Goal: Complete application form: Complete application form

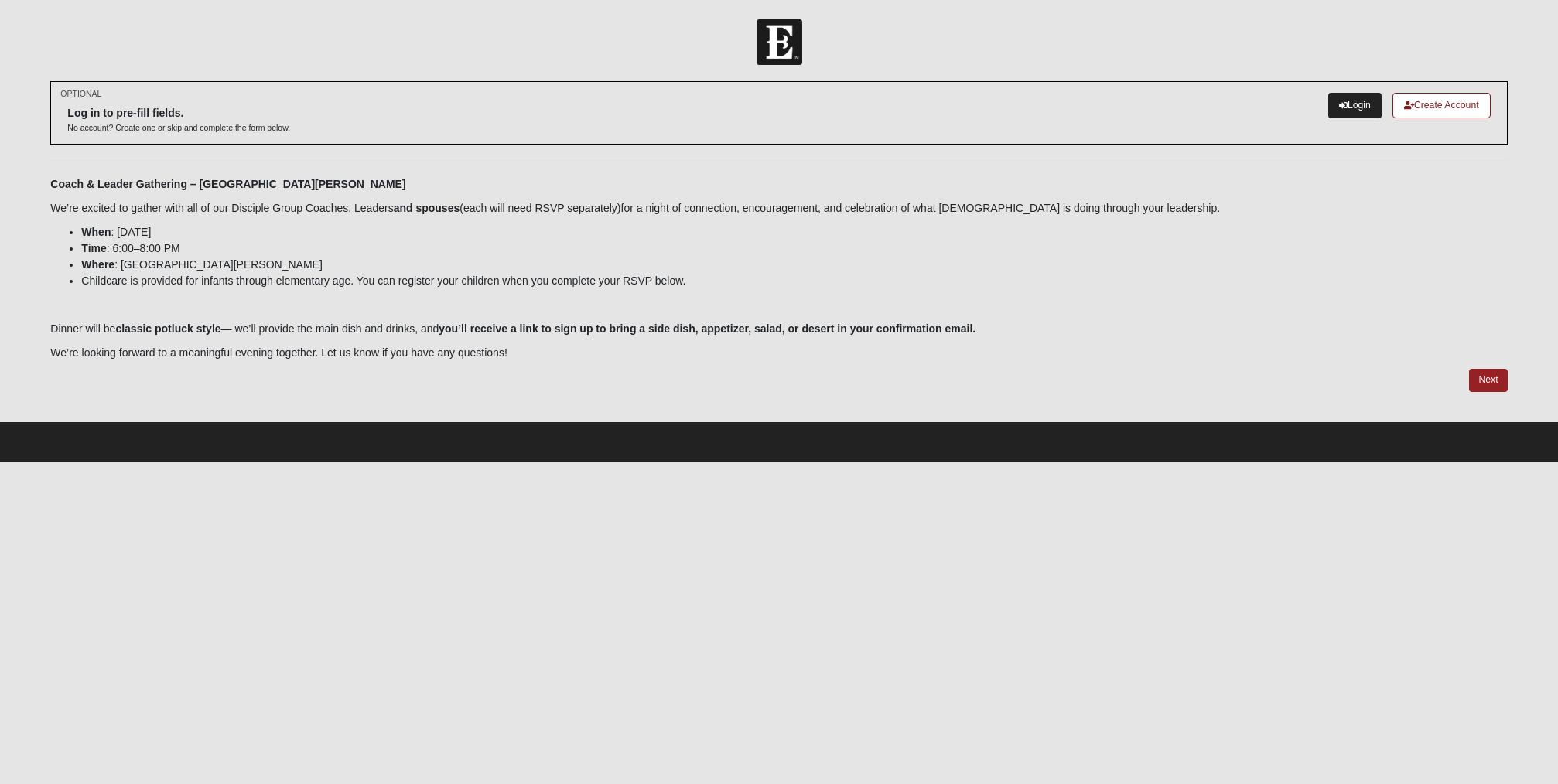
click at [1342, 104] on icon at bounding box center [1344, 106] width 9 height 9
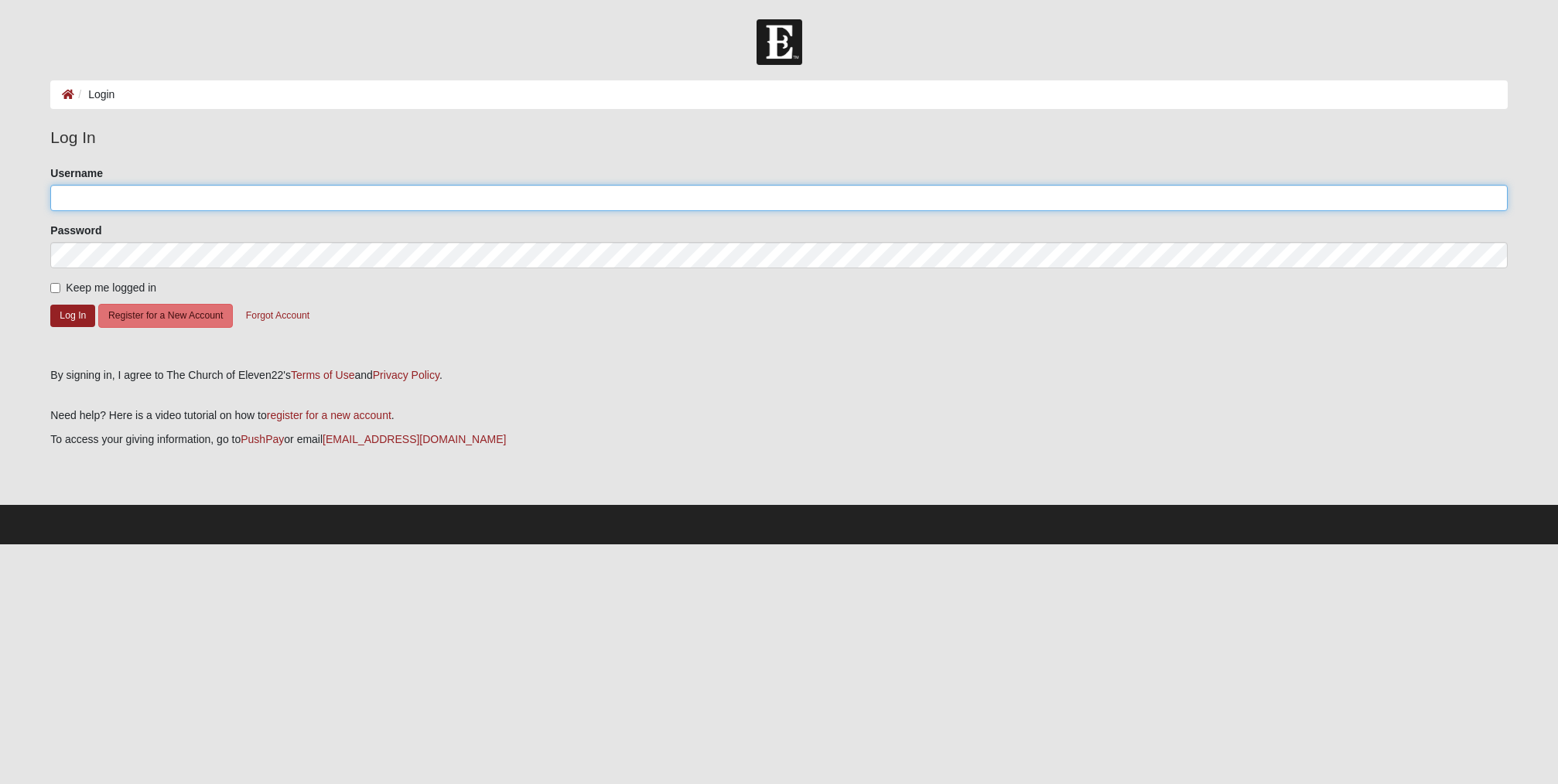
type input "[EMAIL_ADDRESS][DOMAIN_NAME]"
click at [71, 314] on button "Log In" at bounding box center [73, 316] width 45 height 23
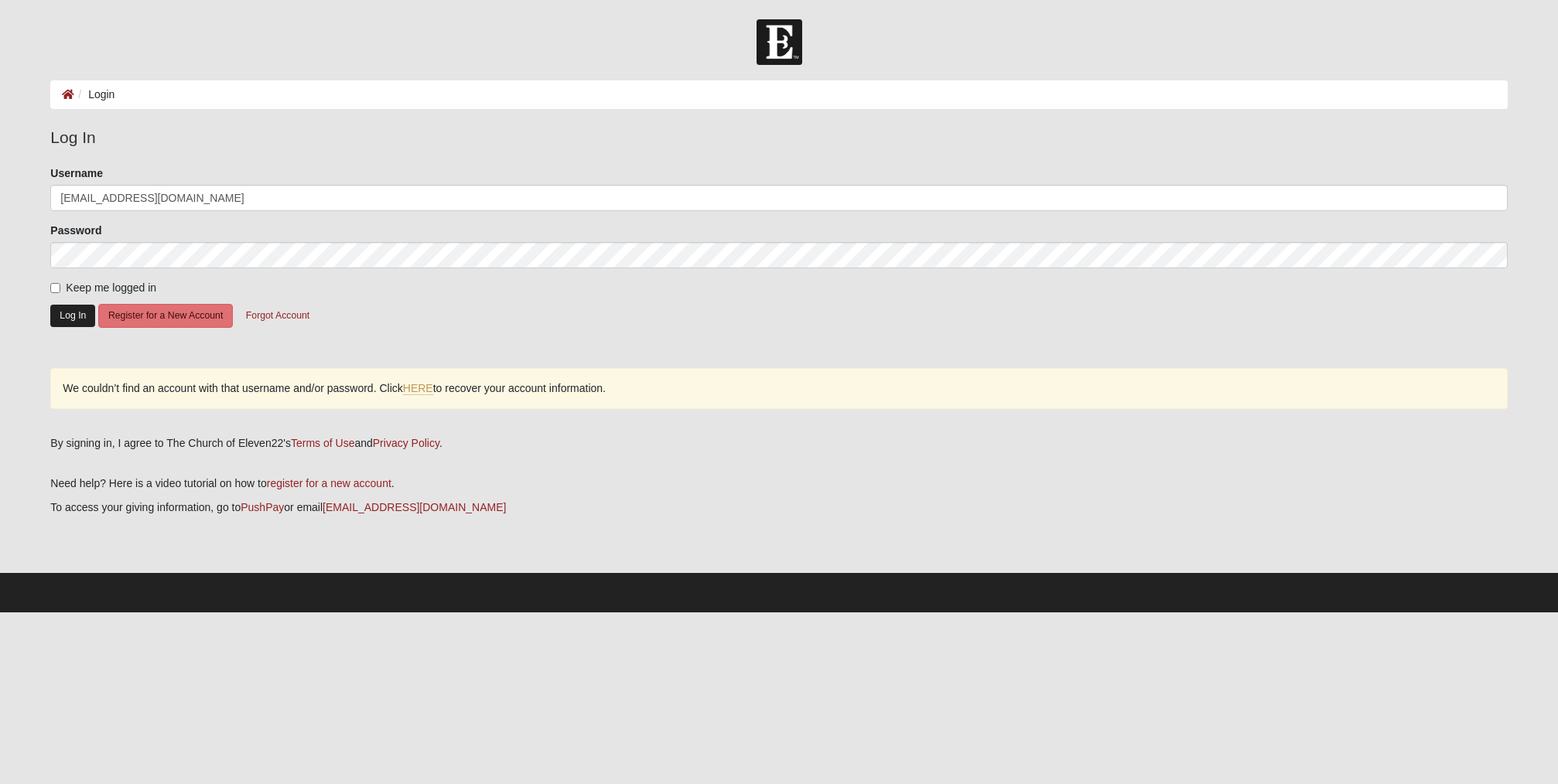
click at [71, 312] on button "Log In" at bounding box center [73, 316] width 45 height 23
click at [67, 314] on button "Log In" at bounding box center [73, 316] width 45 height 23
click at [420, 385] on link "HERE" at bounding box center [418, 388] width 31 height 13
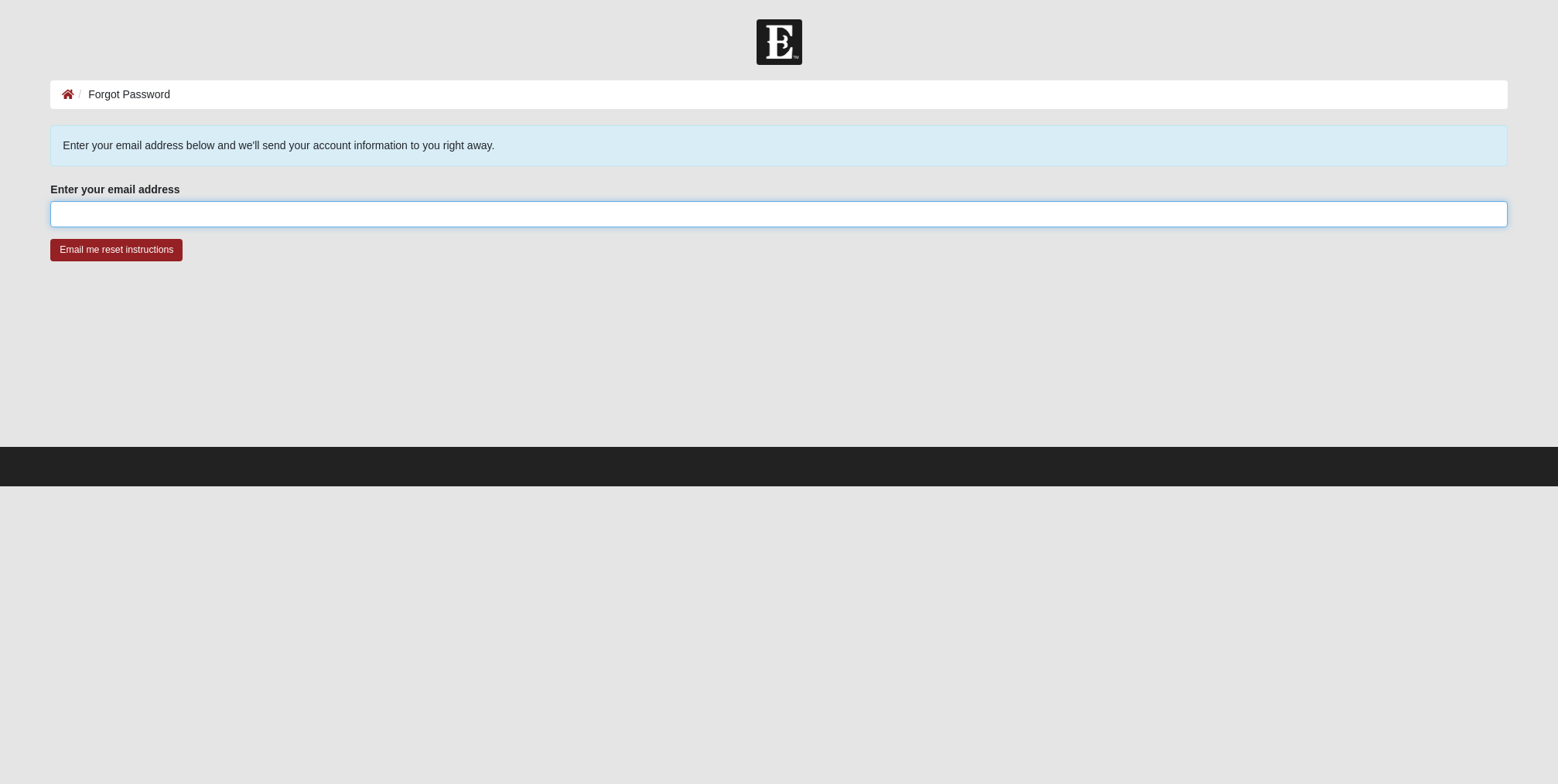
click at [136, 212] on input "Enter your email address" at bounding box center [779, 214] width 1457 height 26
type input "[EMAIL_ADDRESS][DOMAIN_NAME]"
click at [115, 250] on input "Email me reset instructions" at bounding box center [116, 250] width 132 height 23
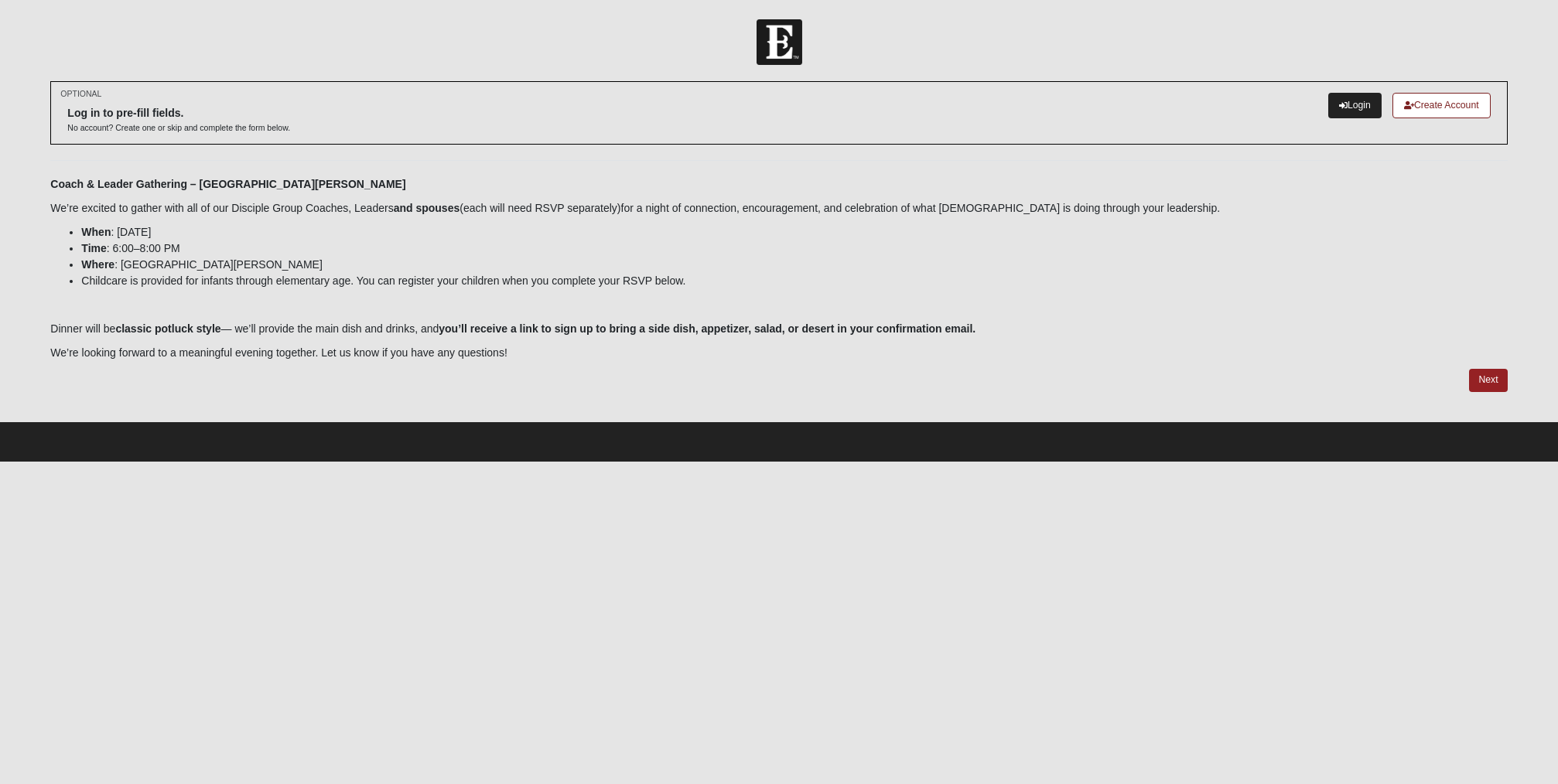
click at [1349, 103] on link "Login" at bounding box center [1354, 105] width 53 height 25
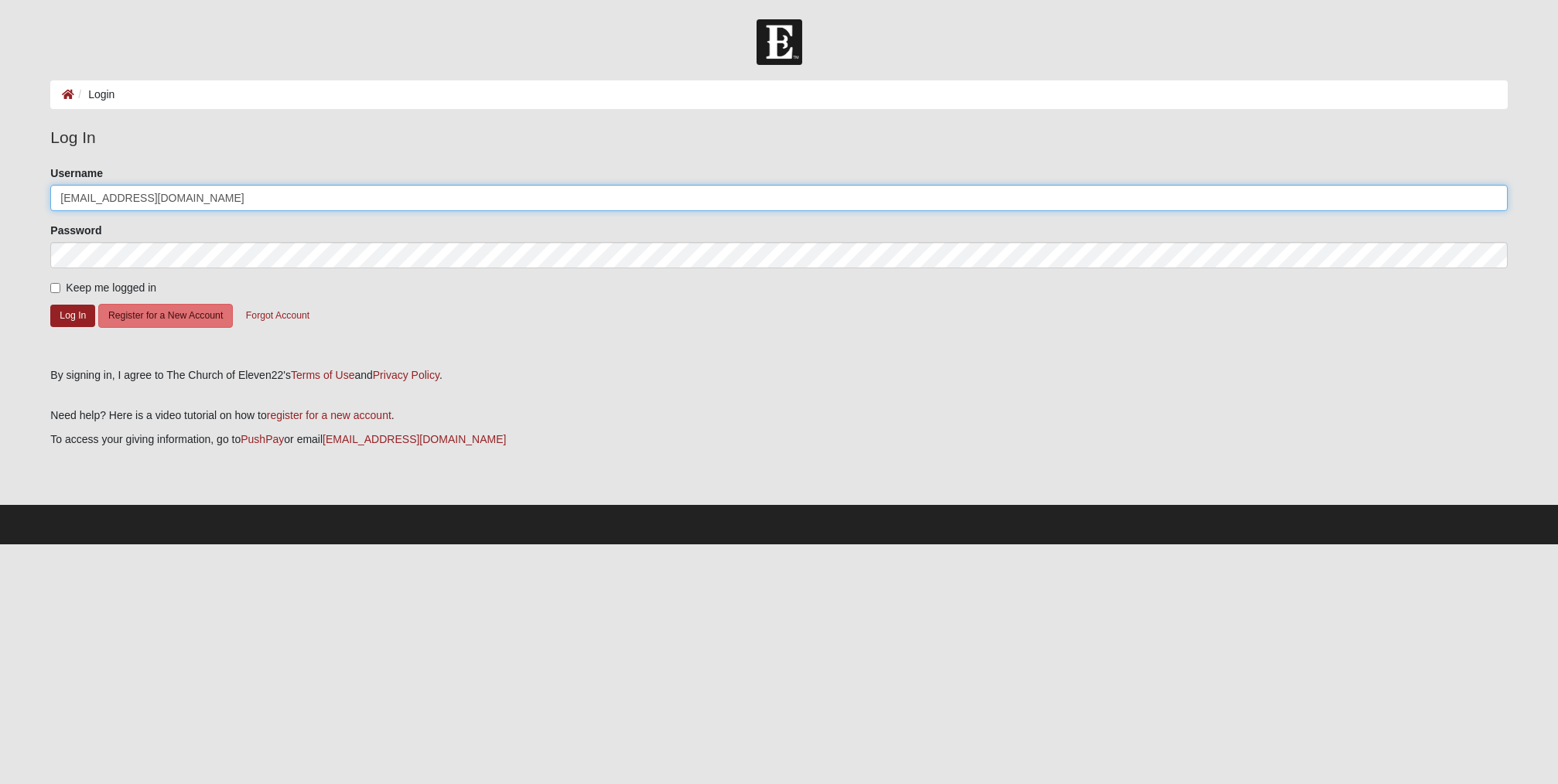
type input "[EMAIL_ADDRESS][DOMAIN_NAME]"
click at [68, 312] on button "Log In" at bounding box center [73, 316] width 45 height 23
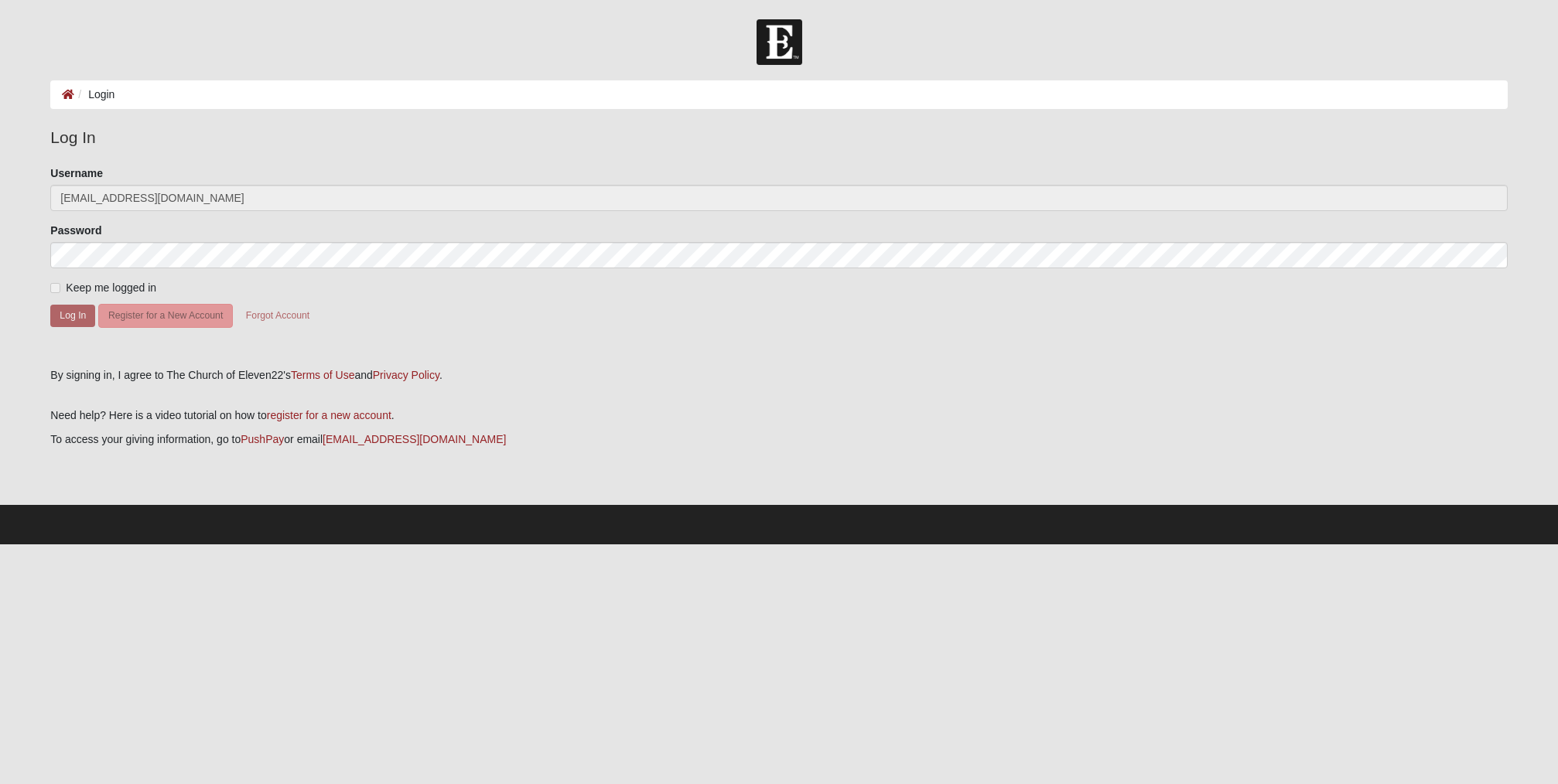
scroll to position [0, 0]
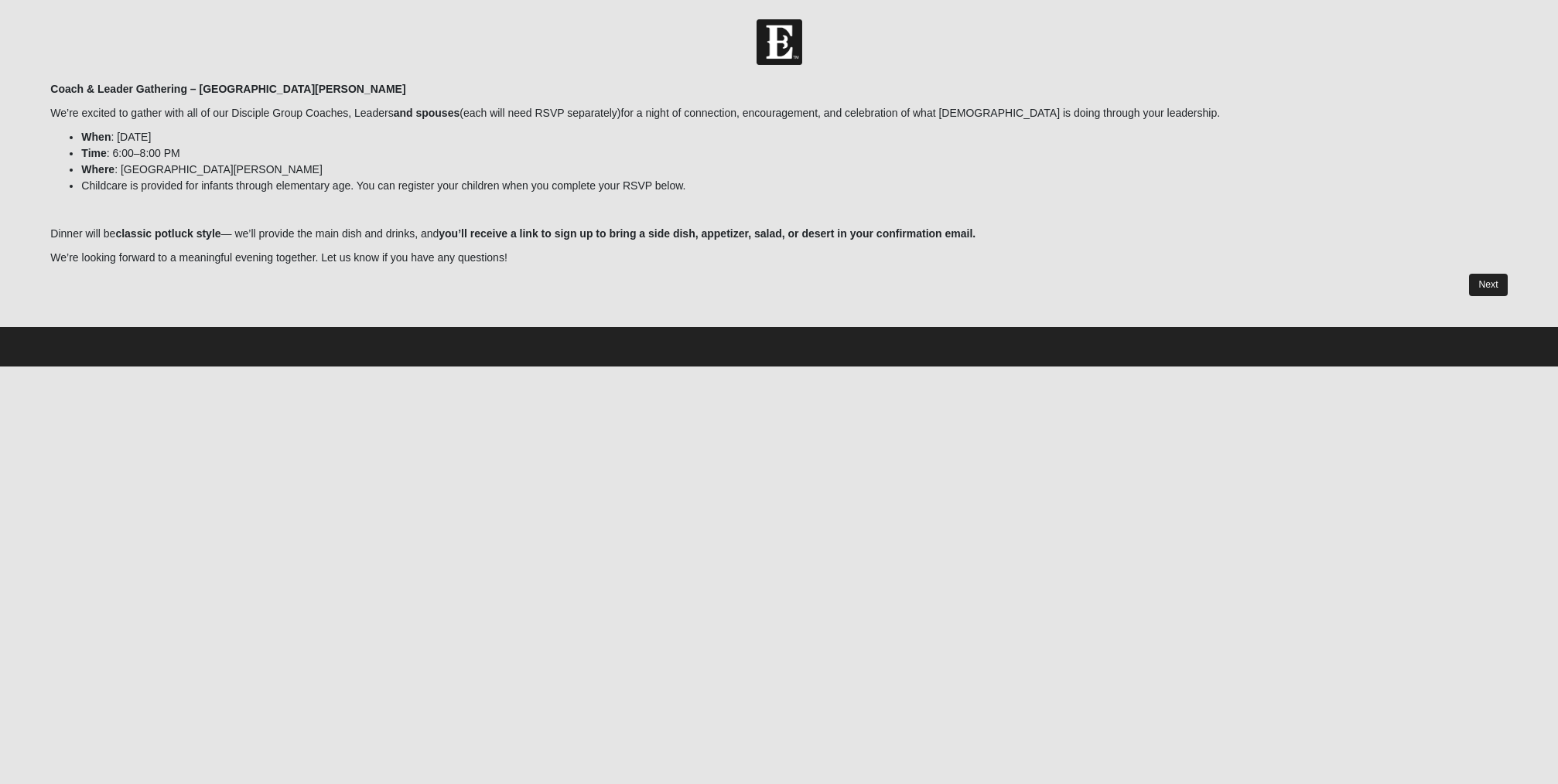
click at [1488, 285] on link "Next" at bounding box center [1487, 285] width 38 height 23
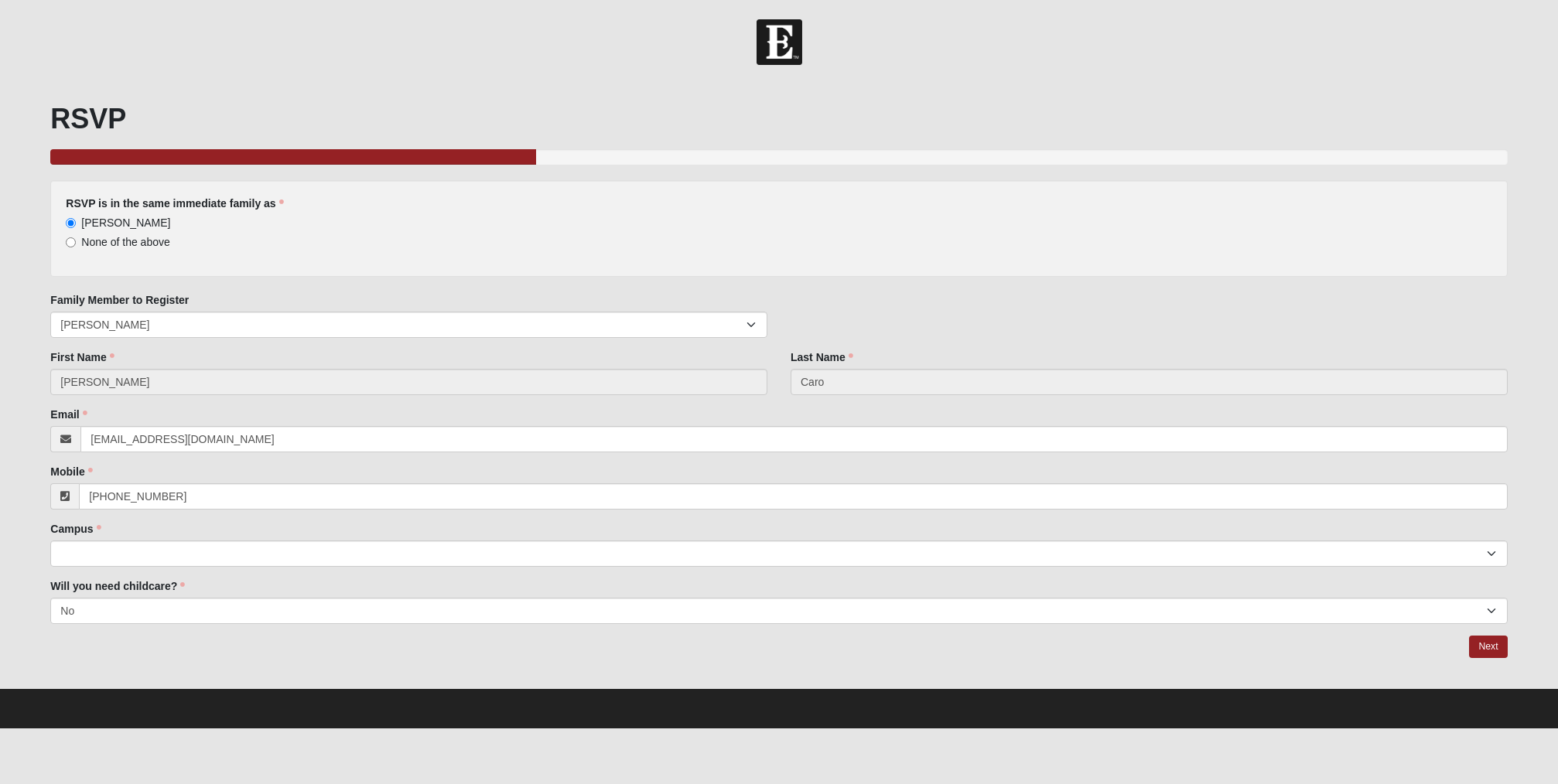
click at [120, 379] on input "Marti" at bounding box center [409, 382] width 717 height 26
click at [136, 387] on input "Marti" at bounding box center [409, 382] width 717 height 26
select select "11"
click at [1487, 644] on link "Next" at bounding box center [1487, 647] width 38 height 23
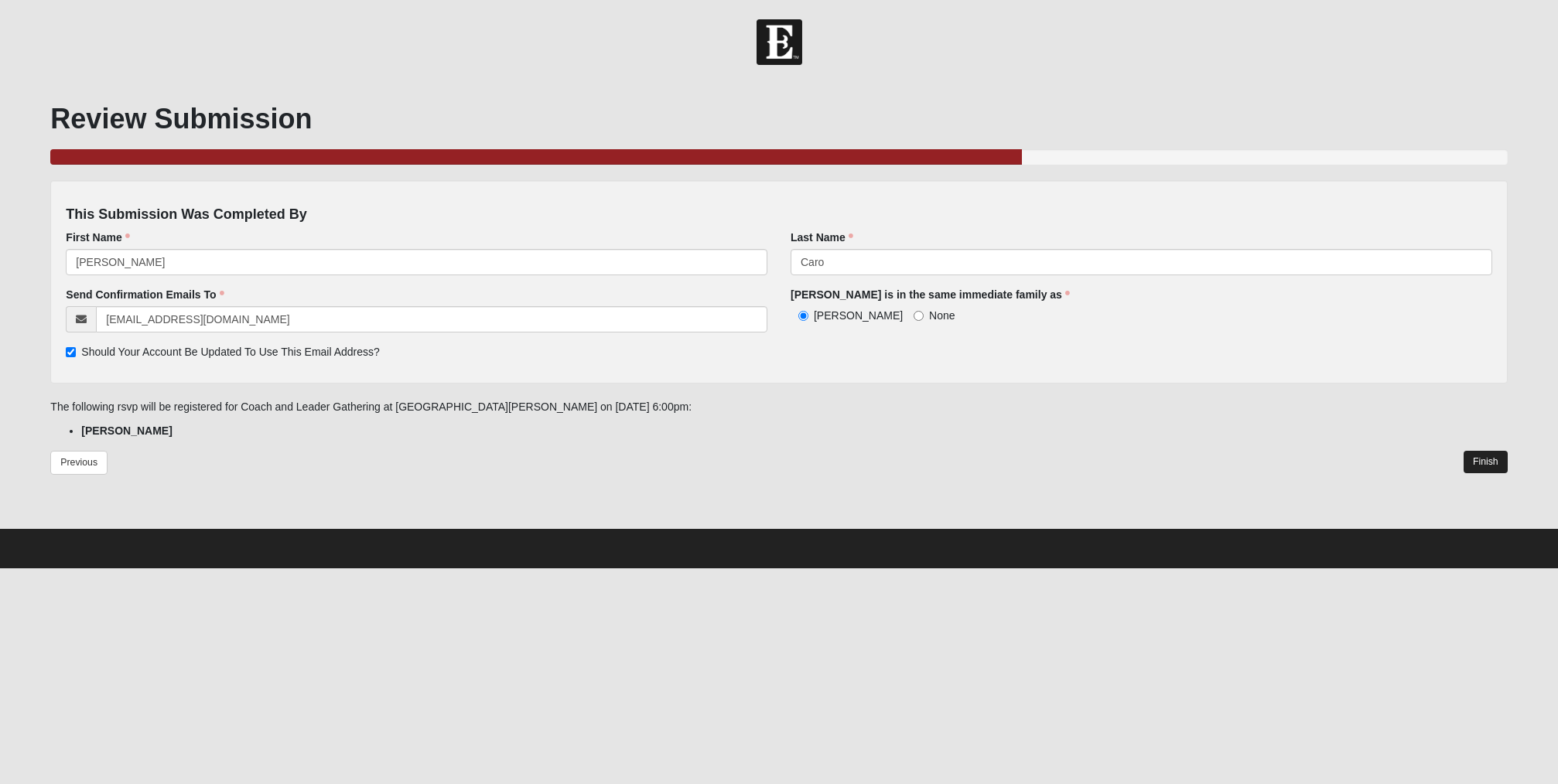
click at [1488, 459] on link "Finish" at bounding box center [1485, 462] width 44 height 23
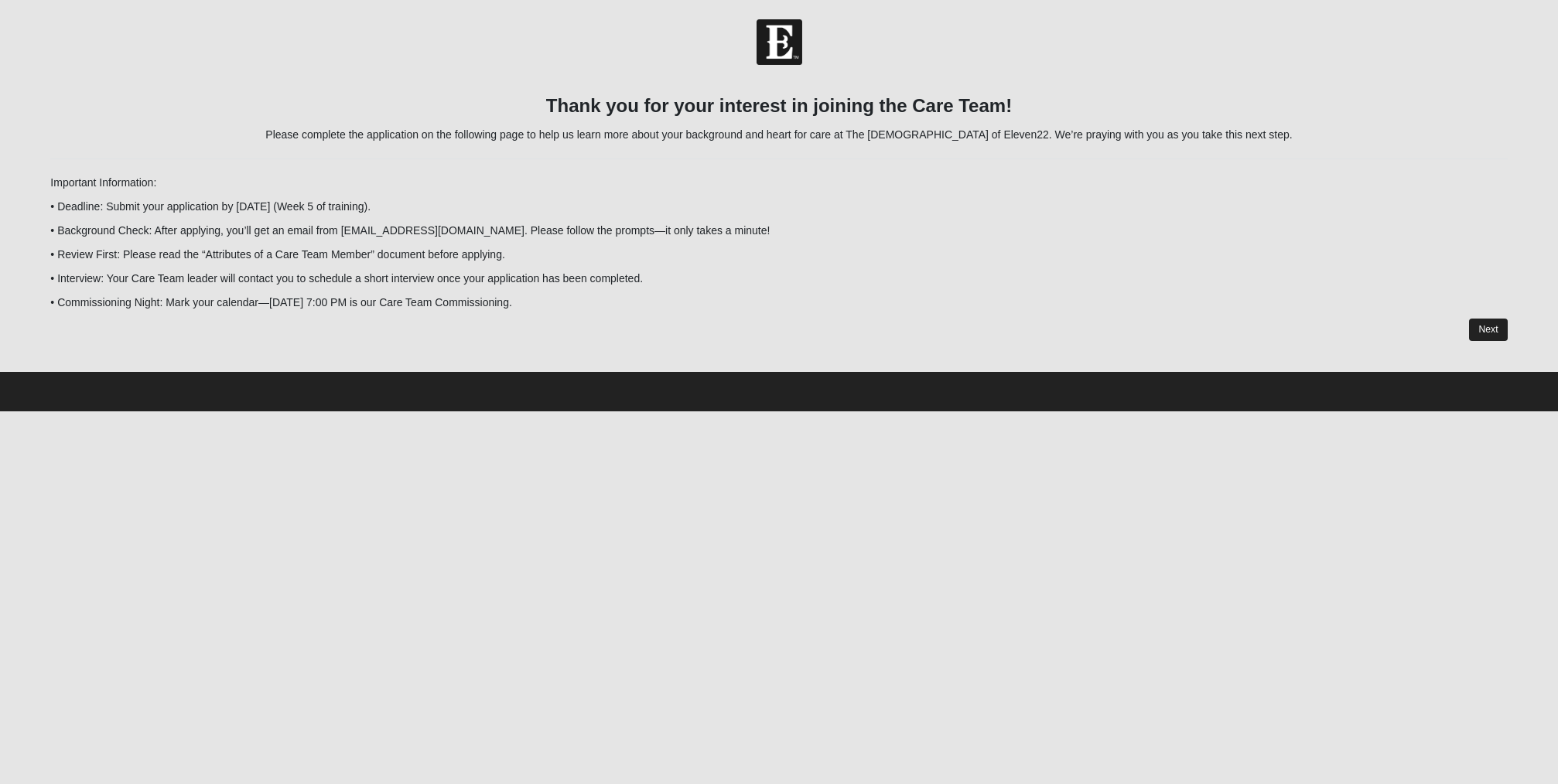
click at [1492, 326] on link "Next" at bounding box center [1487, 330] width 38 height 23
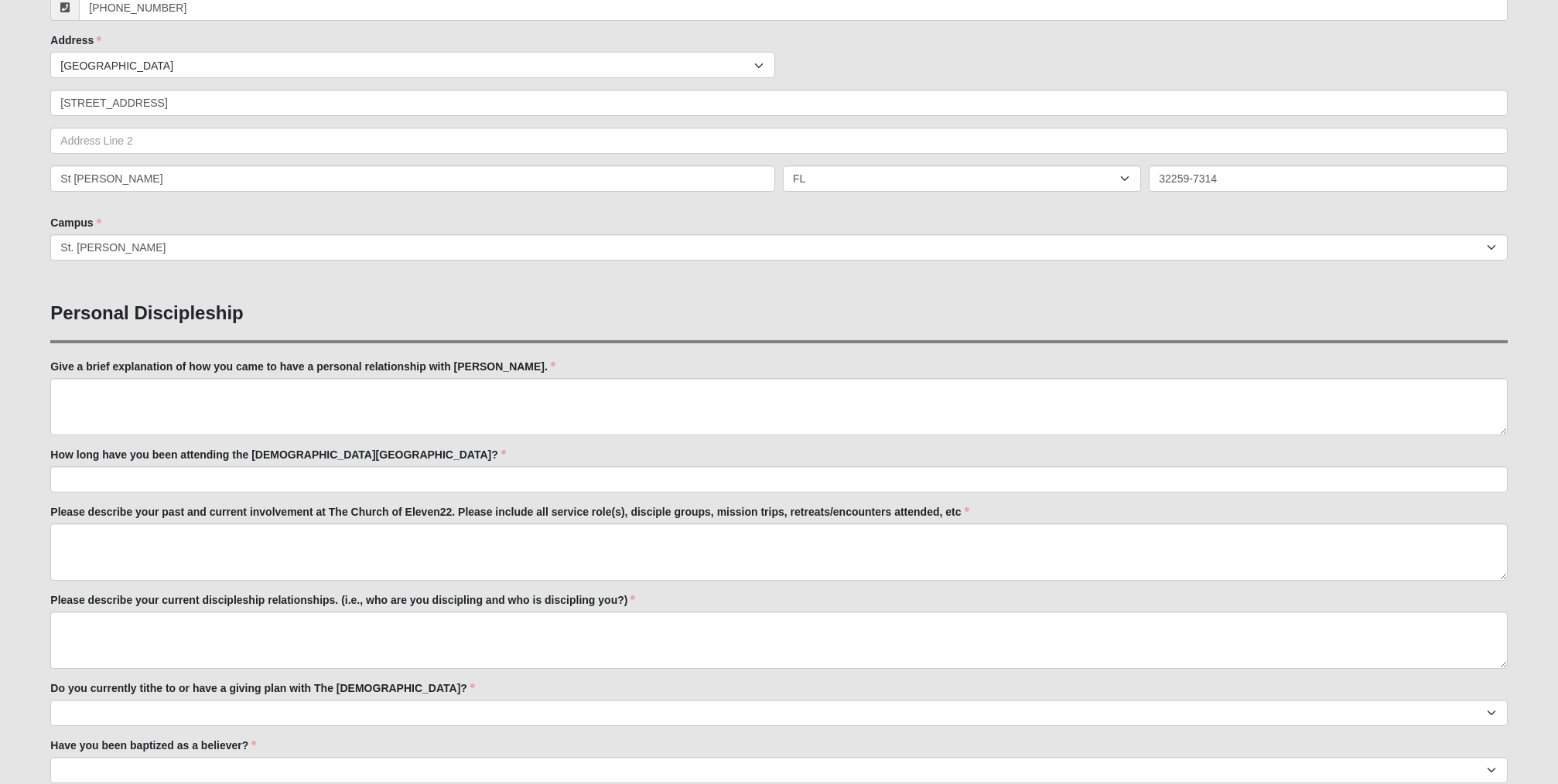
scroll to position [329, 0]
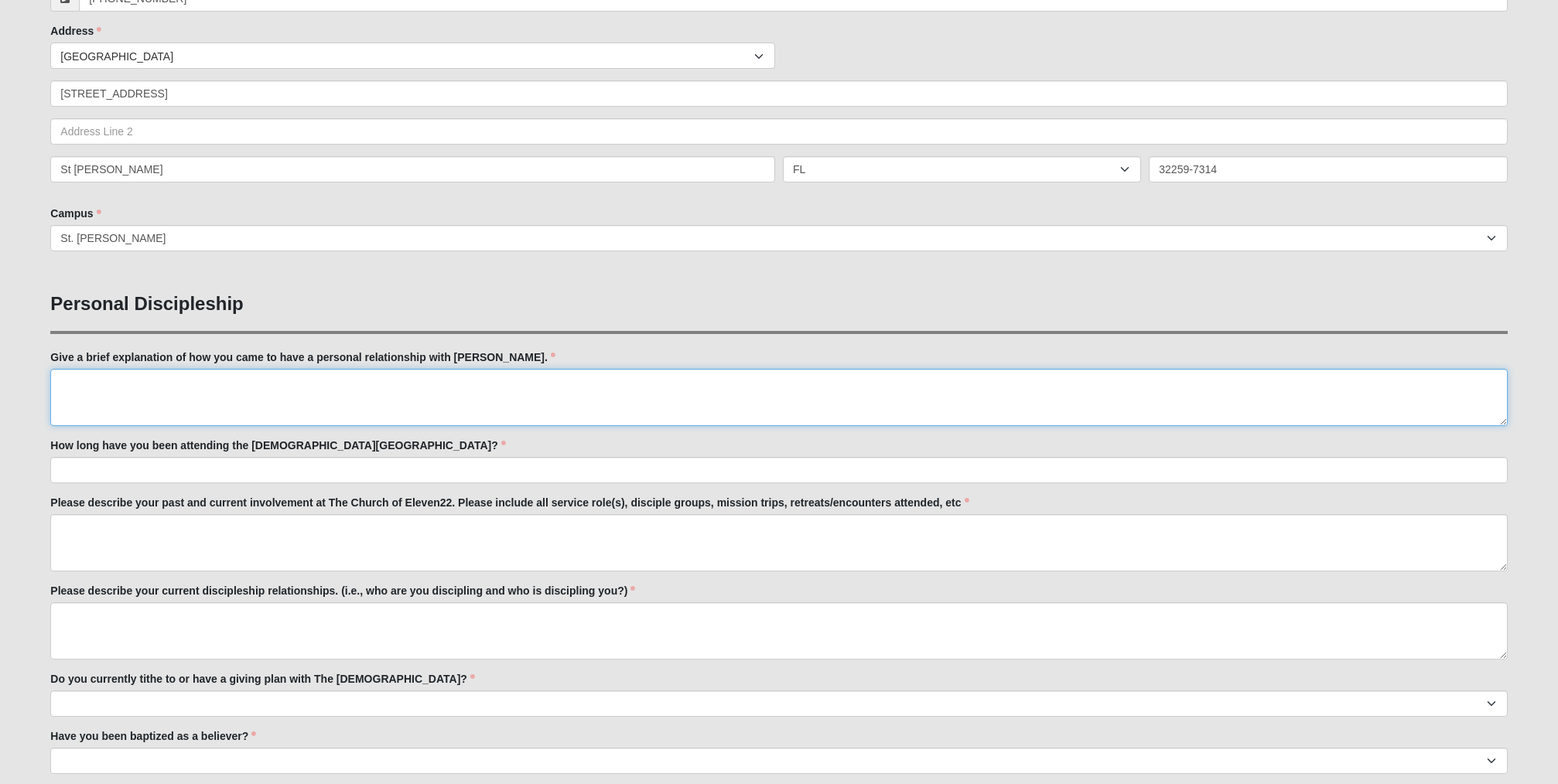
click at [115, 388] on textarea "Give a brief explanation of how you came to have a personal relationship with […" at bounding box center [779, 397] width 1457 height 57
drag, startPoint x: 121, startPoint y: 379, endPoint x: 157, endPoint y: 376, distance: 36.1
click at [123, 379] on textarea "My husband came home & told me he had made the best deal ever" at bounding box center [779, 397] width 1457 height 57
click at [514, 384] on textarea "My husband, who was a businessman, came home & told me he had made the best dea…" at bounding box center [779, 397] width 1457 height 57
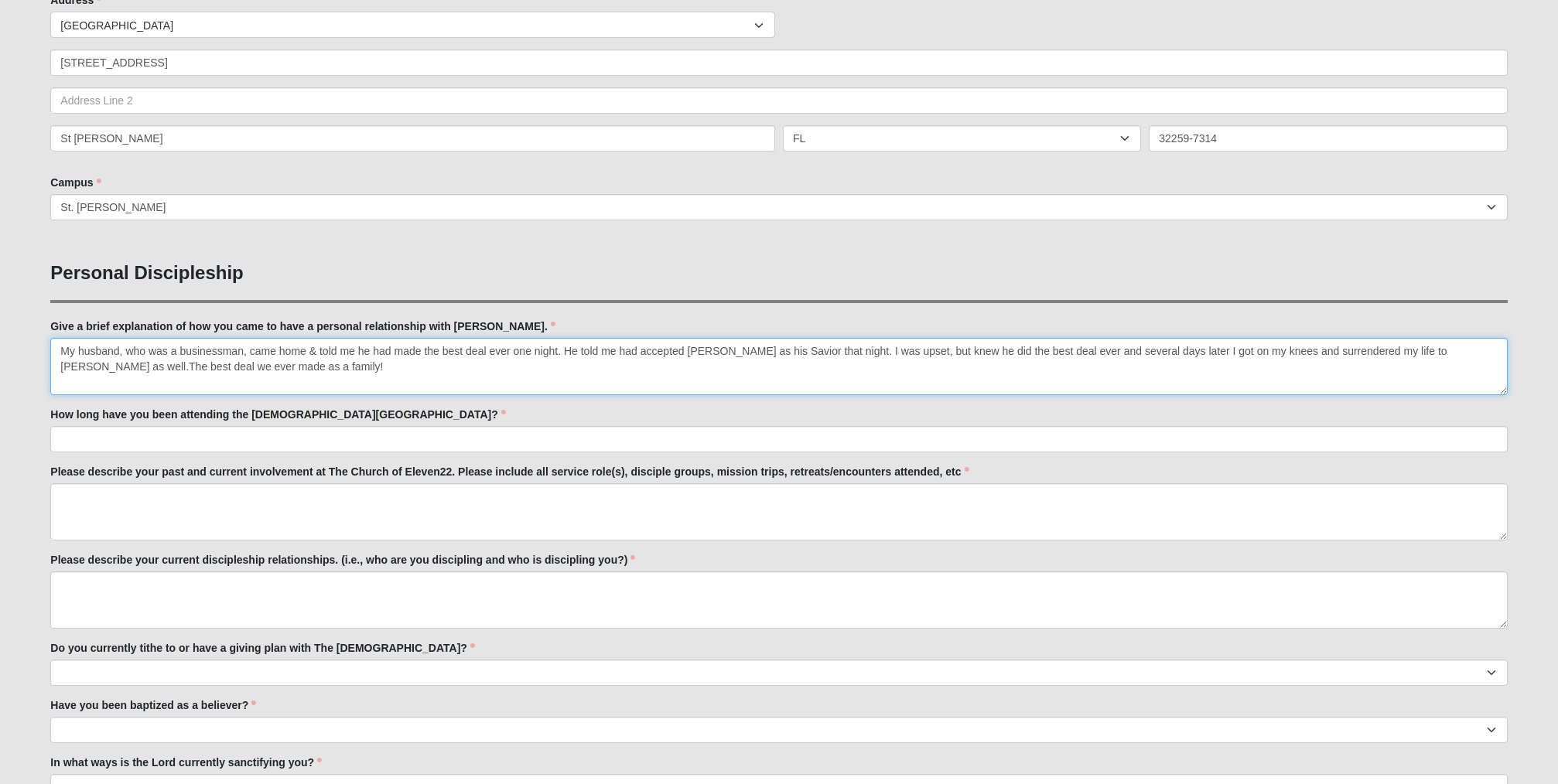
scroll to position [361, 0]
type textarea "My husband, who was a businessman, came home & told me he had made the best dea…"
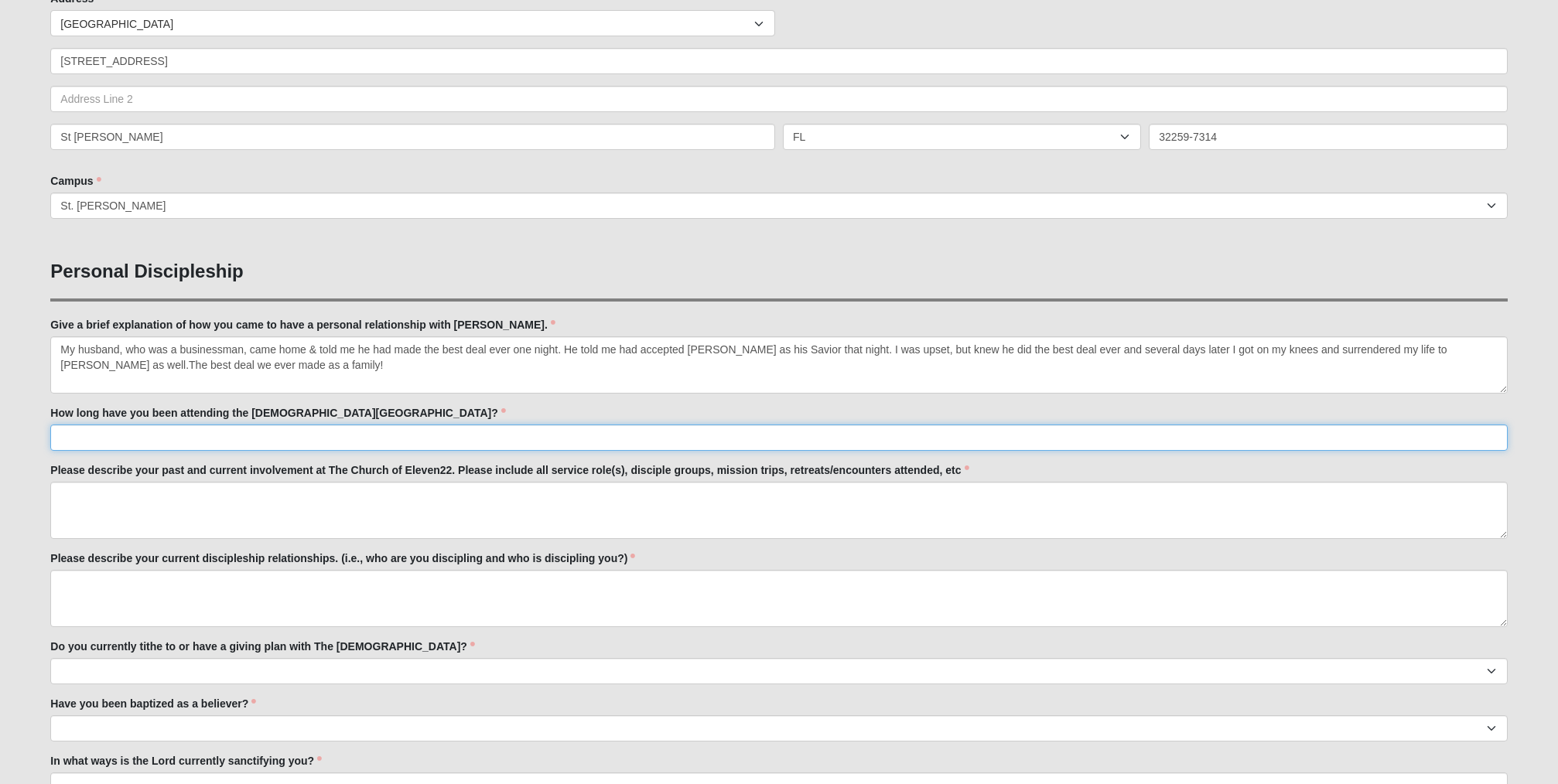
click at [185, 436] on input "How long have you been attending the [DEMOGRAPHIC_DATA][GEOGRAPHIC_DATA]?" at bounding box center [779, 438] width 1457 height 26
type input "About 1 1/2 years"
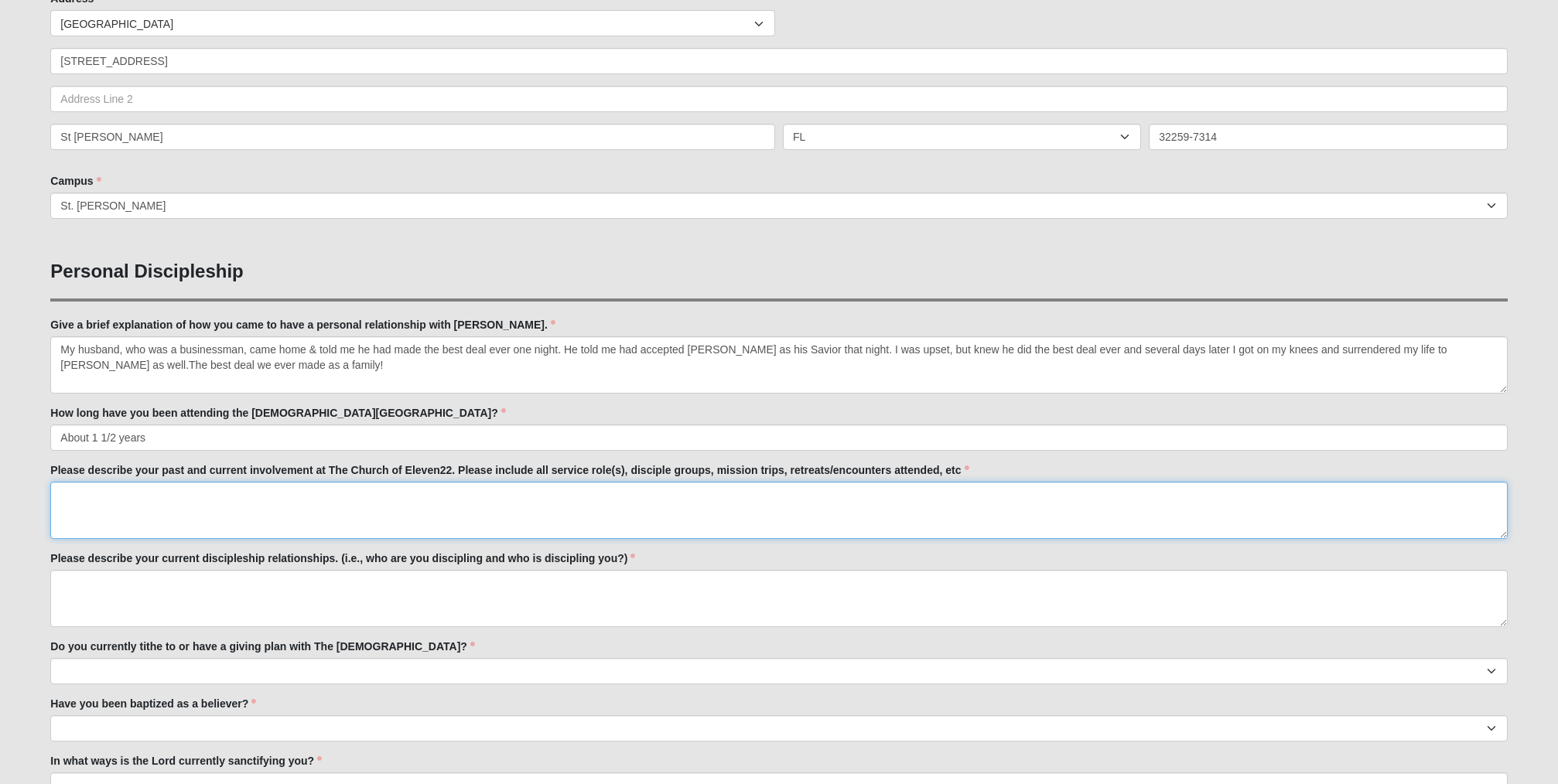
scroll to position [365, 0]
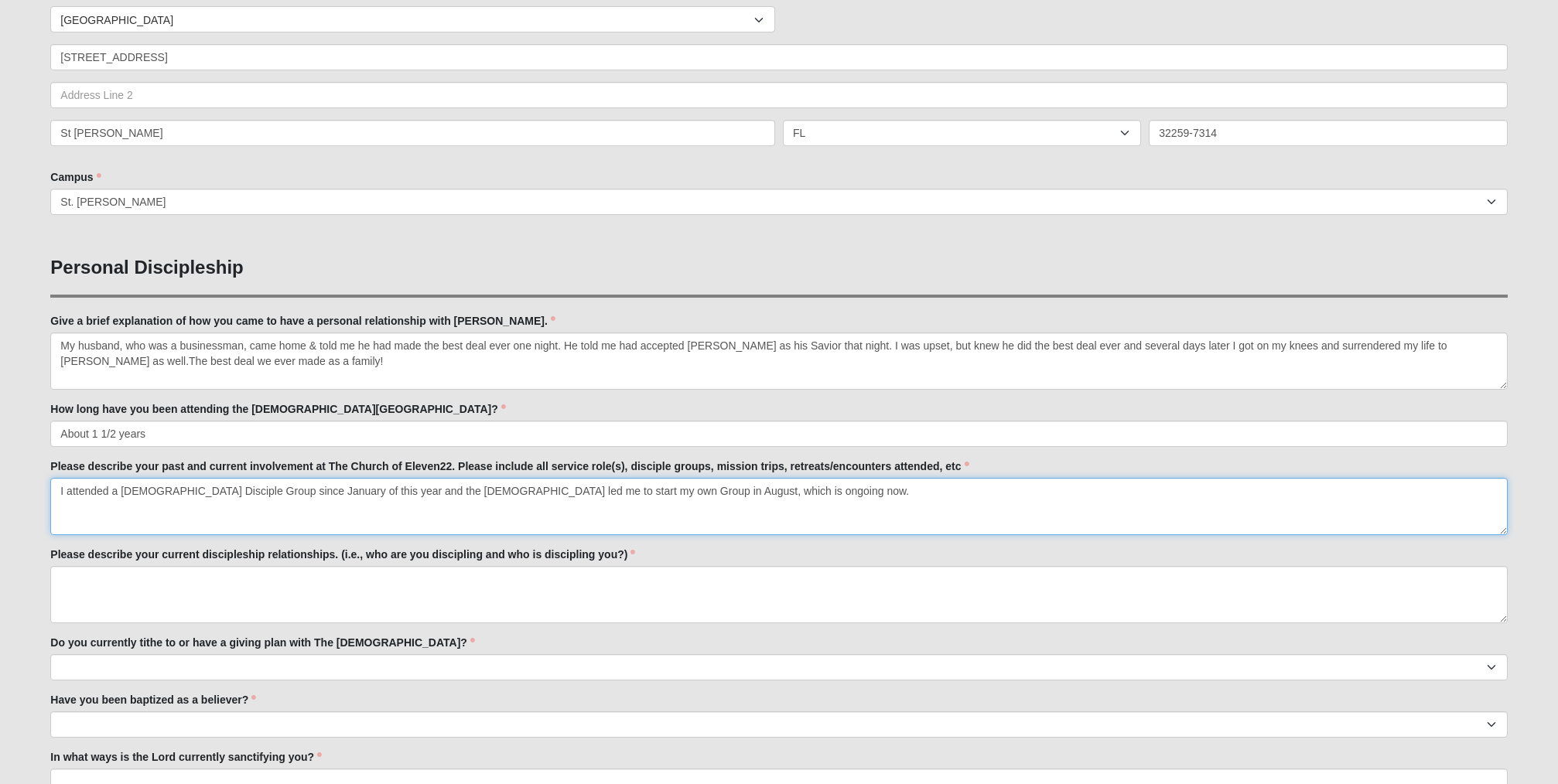
type textarea "I attended a ladies Disciple Group since January of this year and the God led m…"
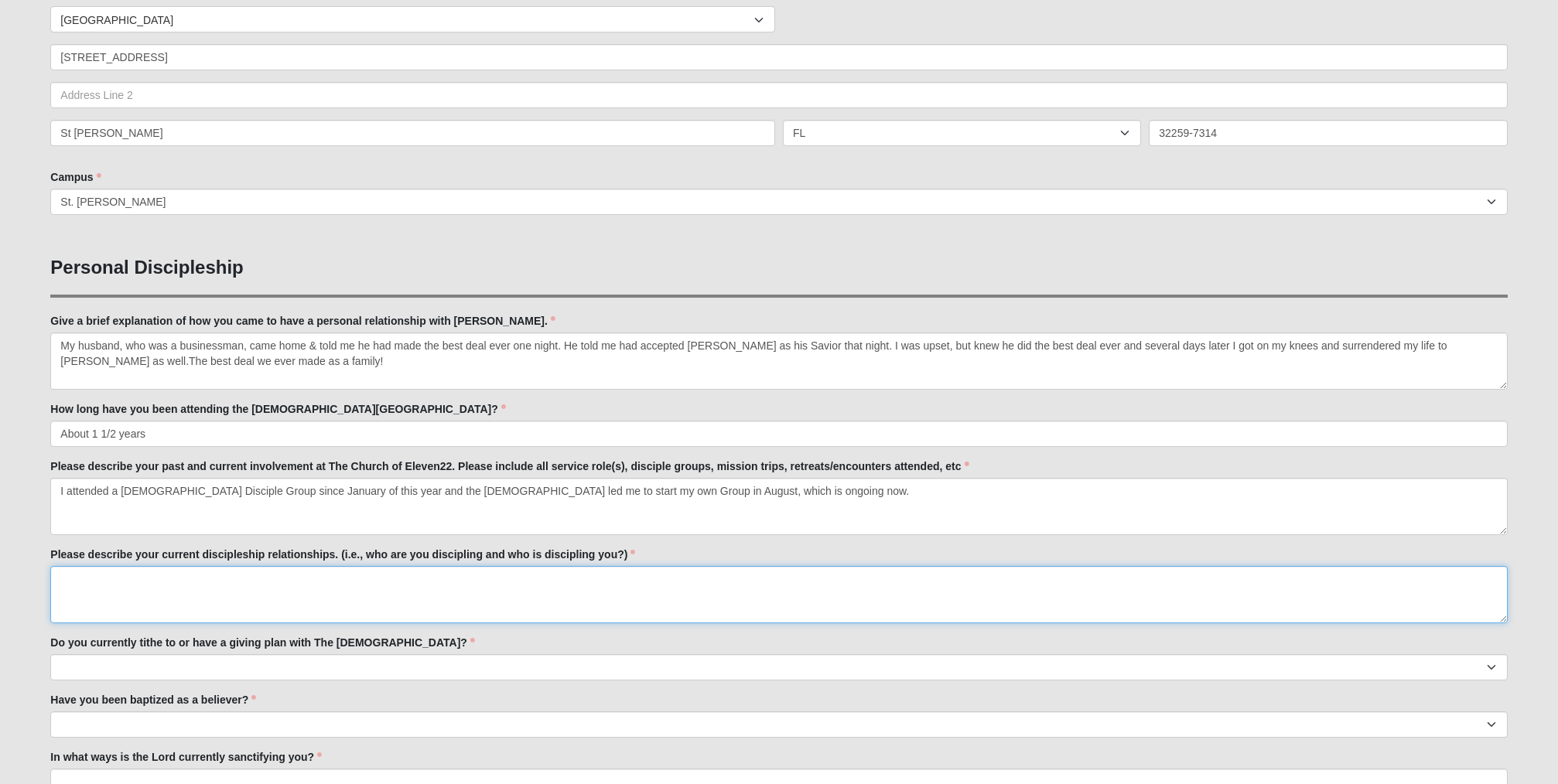
click at [172, 577] on textarea "Please describe your current discipleship relationships. (i.e., who are you dis…" at bounding box center [779, 594] width 1457 height 57
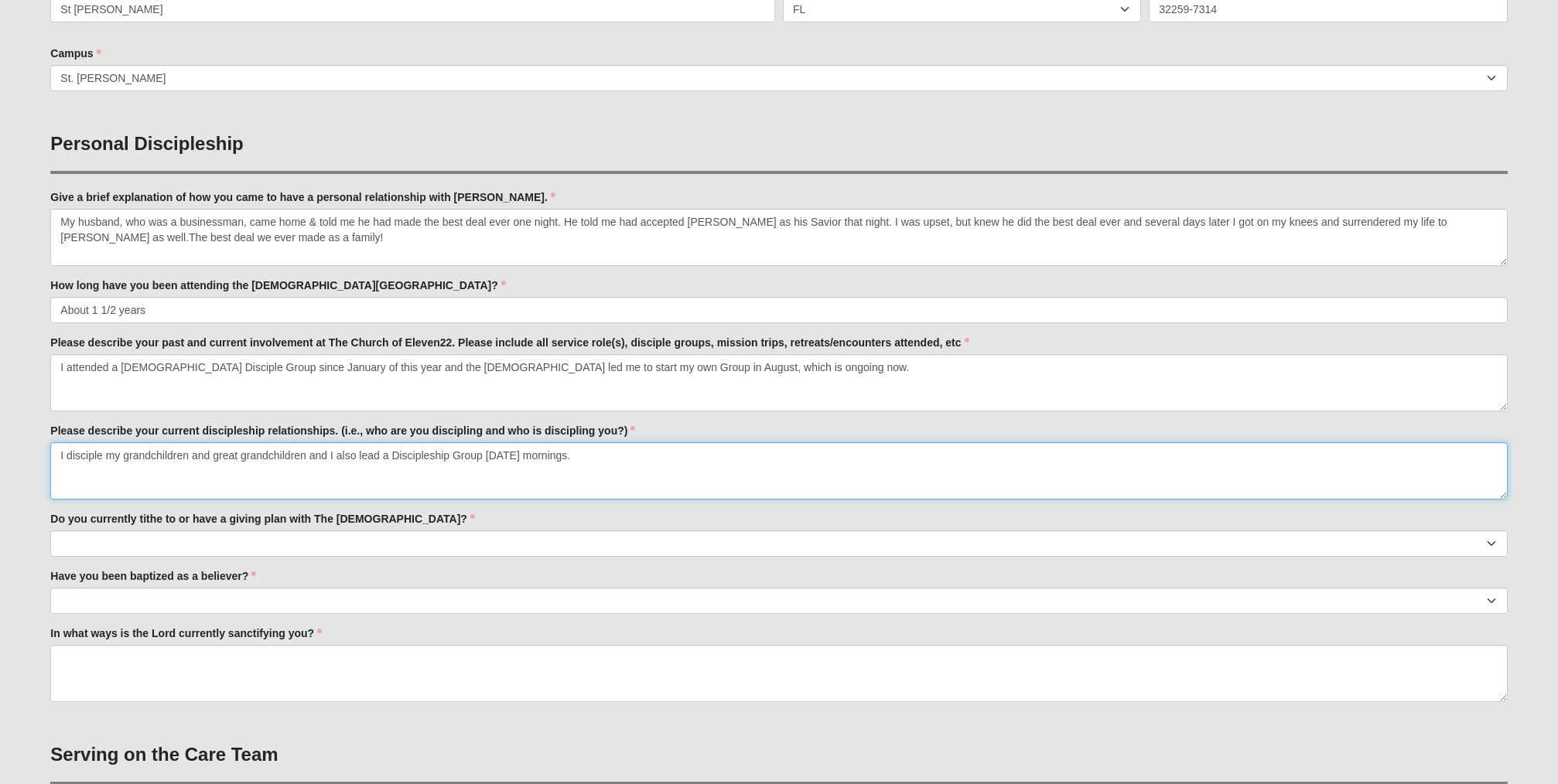
scroll to position [502, 0]
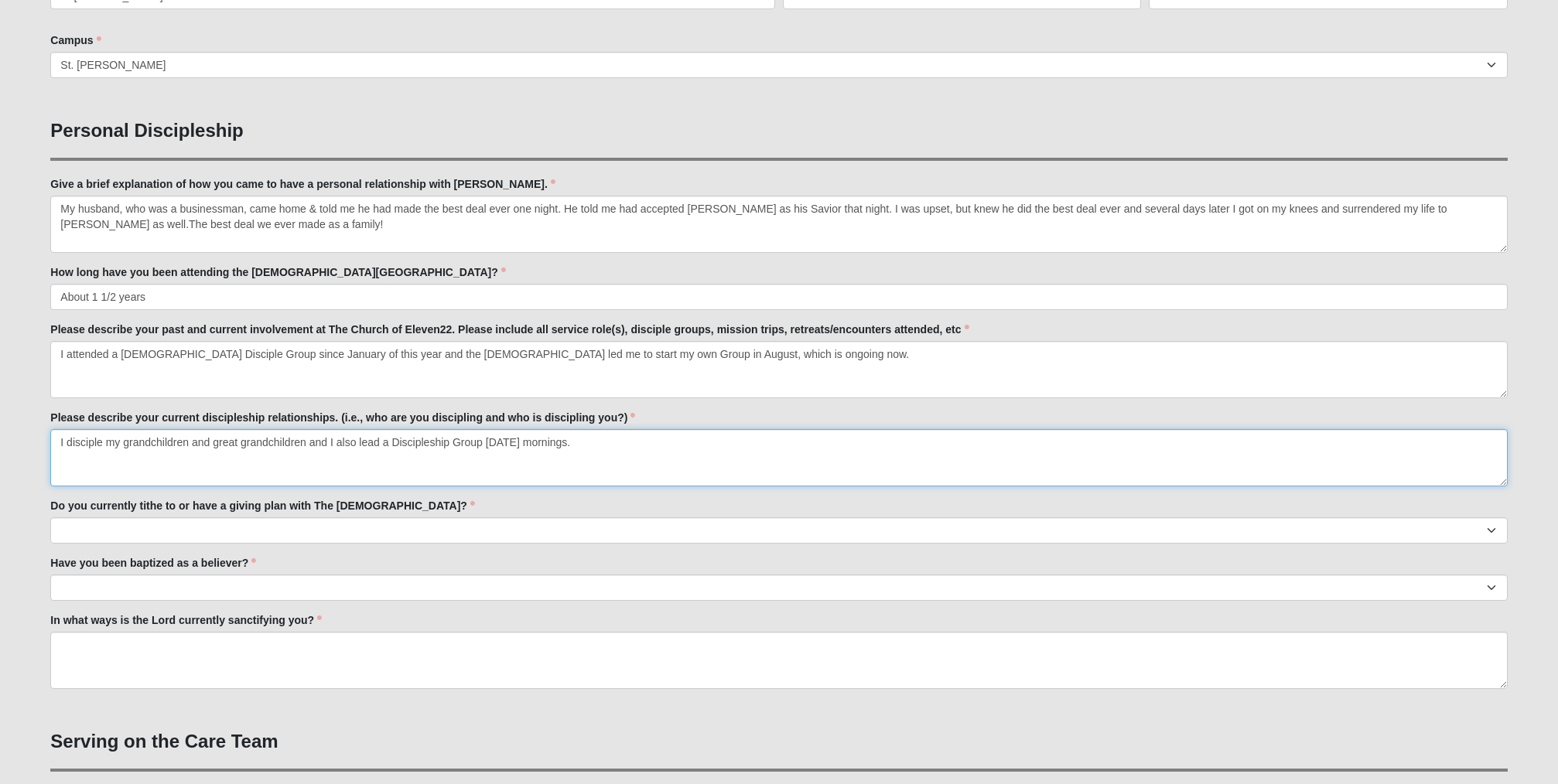
type textarea "I disciple my grandchildren and great grandchildren and I also lead a Disciples…"
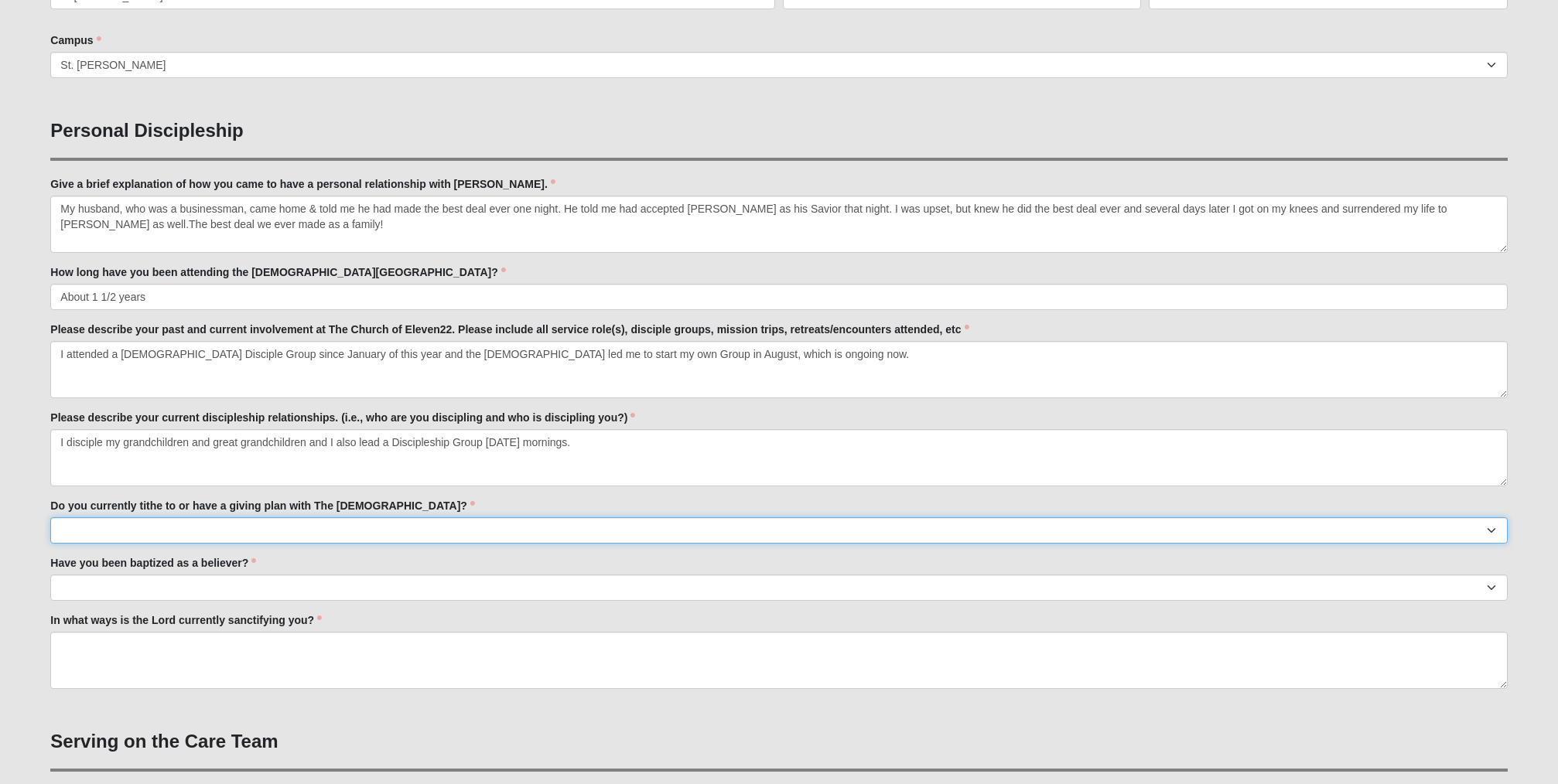
select select "True"
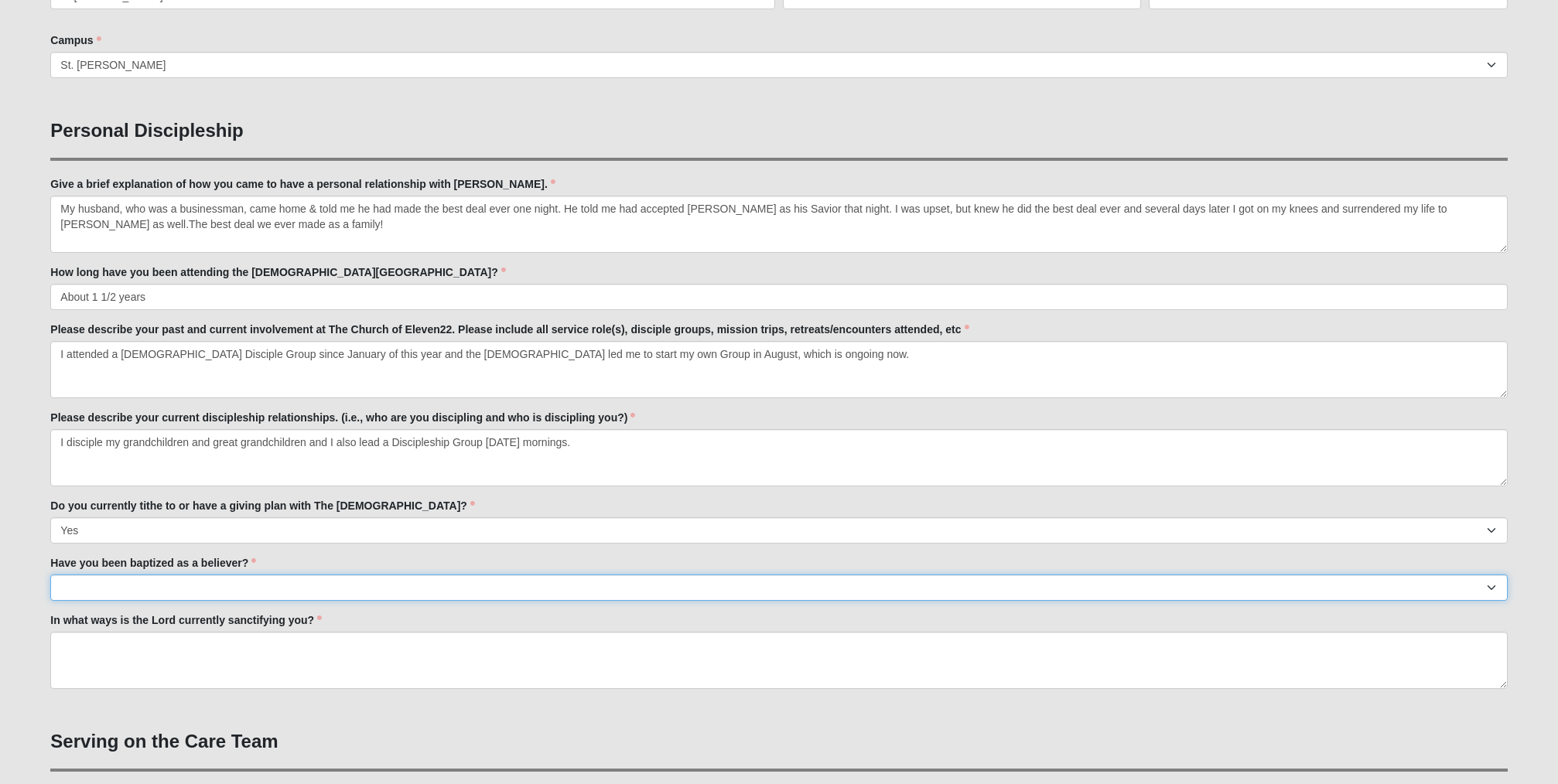
select select "True"
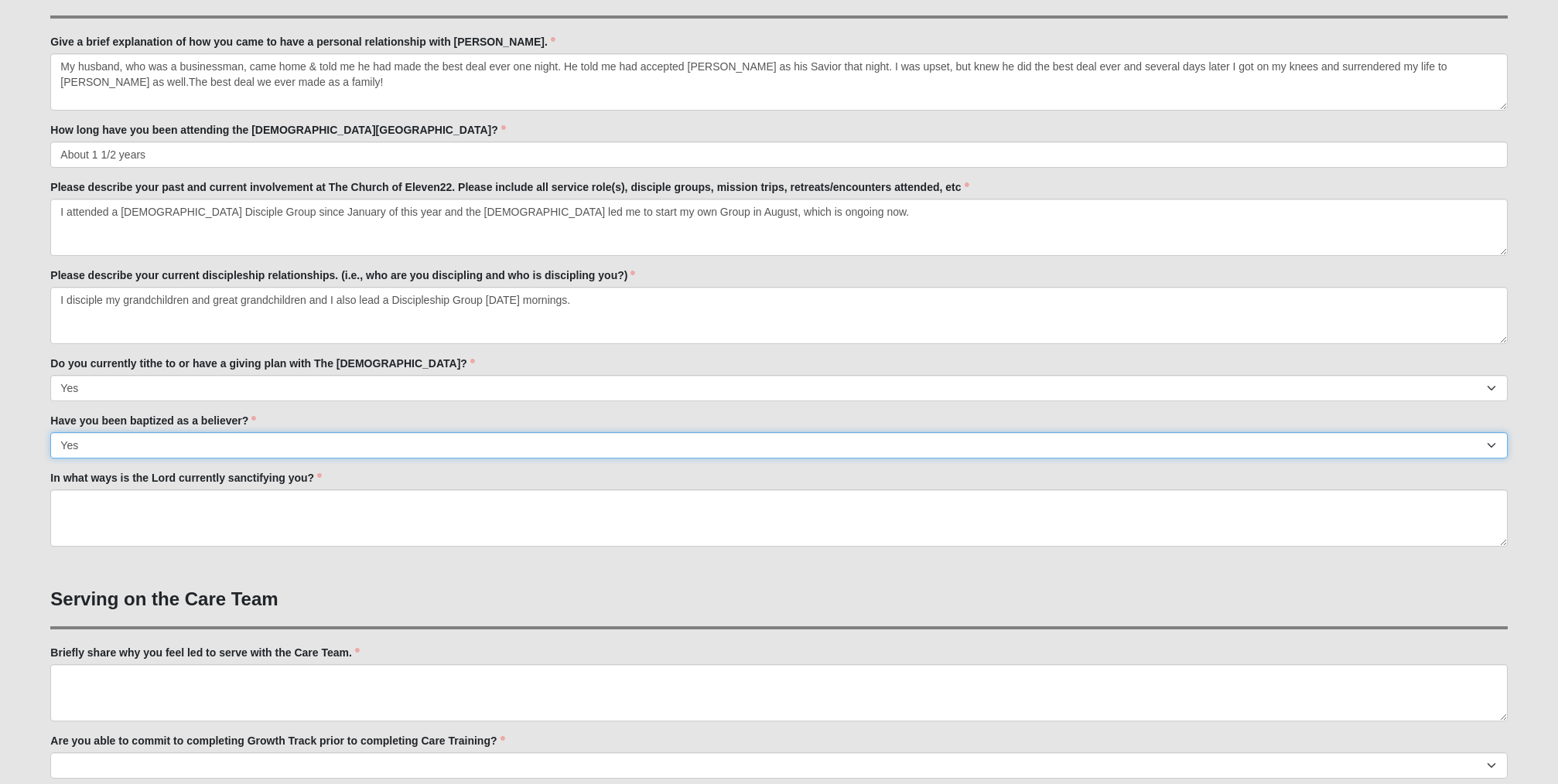
scroll to position [667, 0]
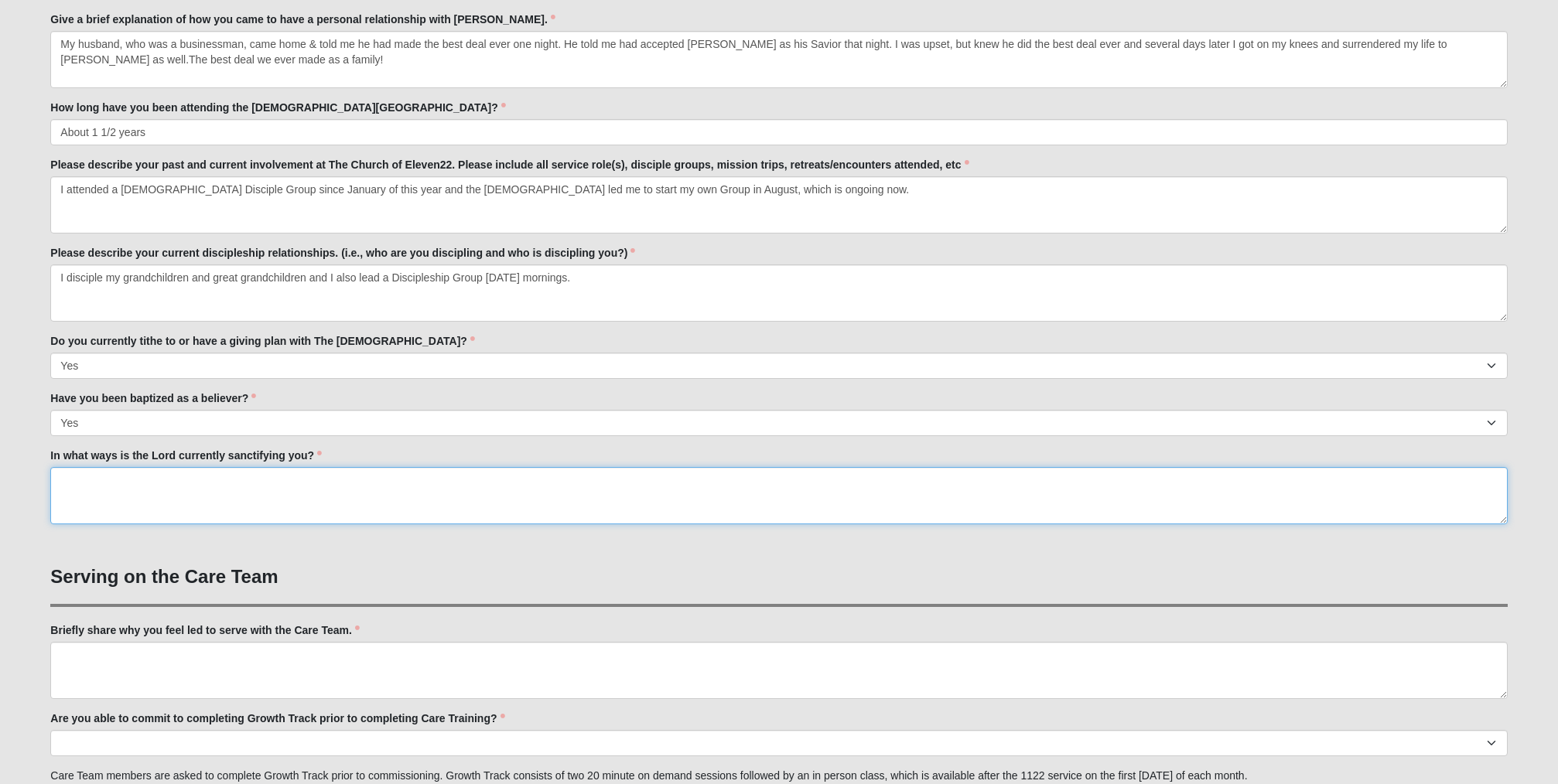
click at [88, 478] on textarea "In what ways is the Lord currently sanctifying you?" at bounding box center [779, 495] width 1457 height 57
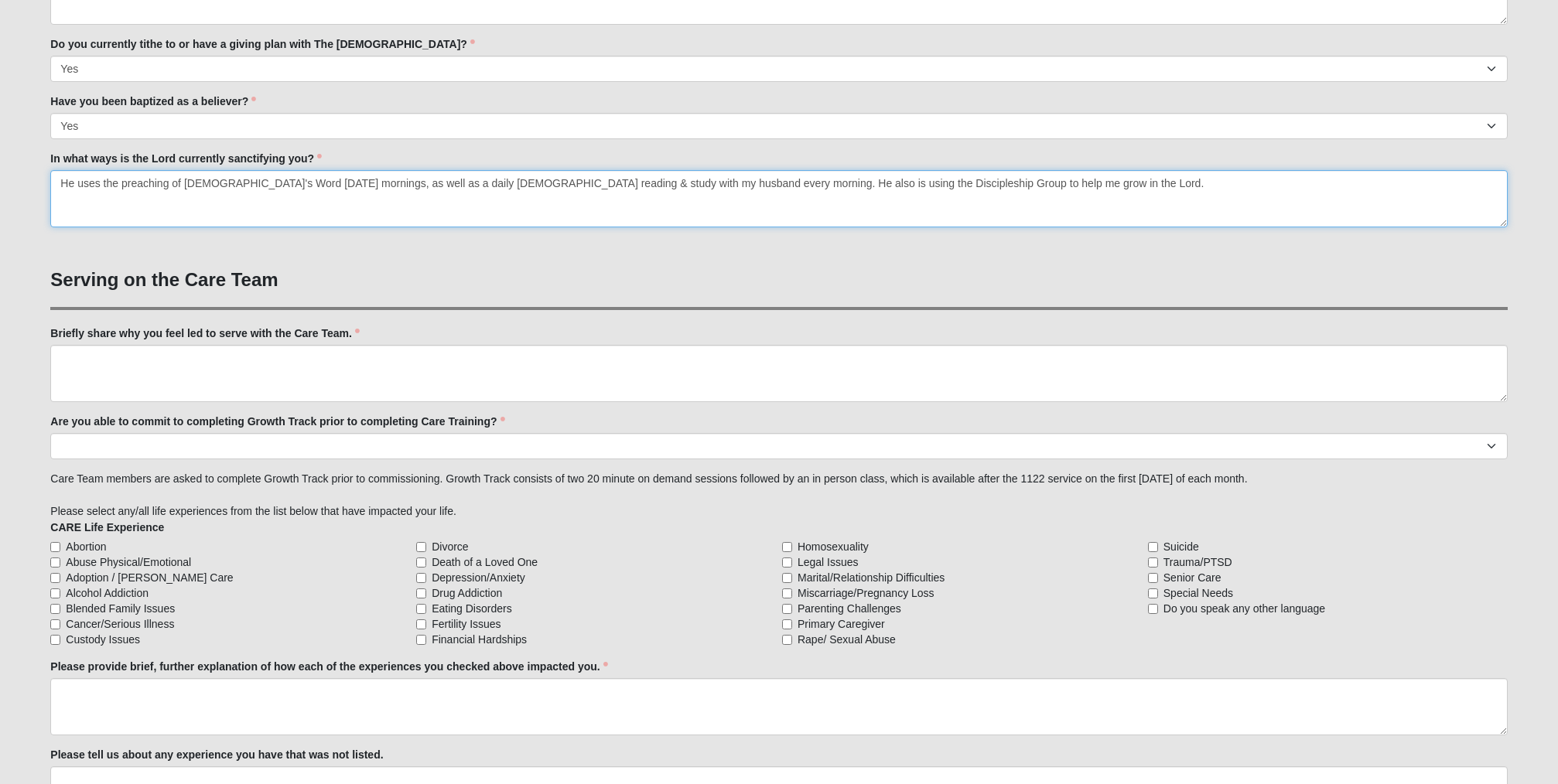
scroll to position [967, 0]
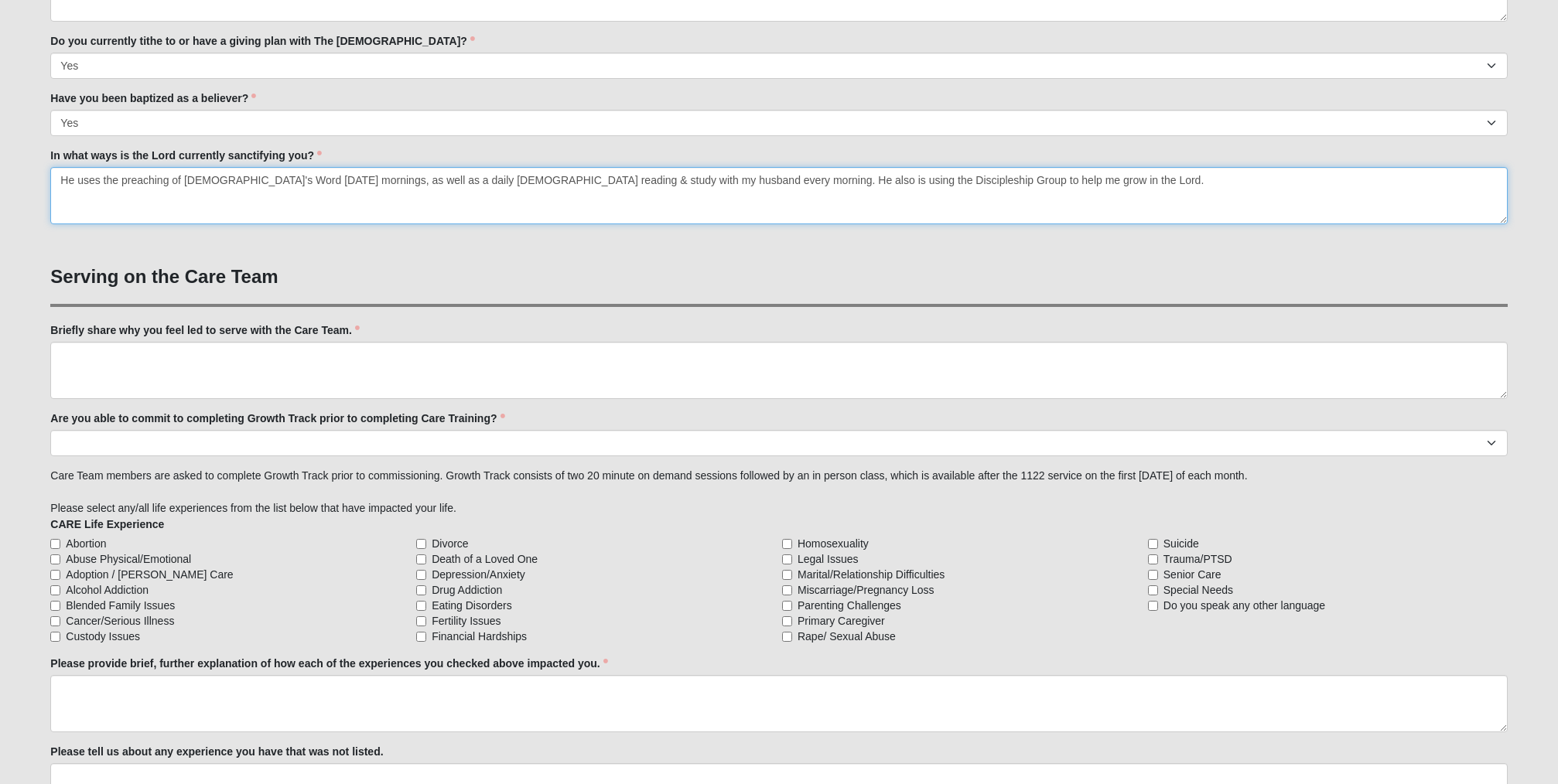
type textarea "He uses the preaching of God's Word on Sunday mornings, as well as a daily Bibl…"
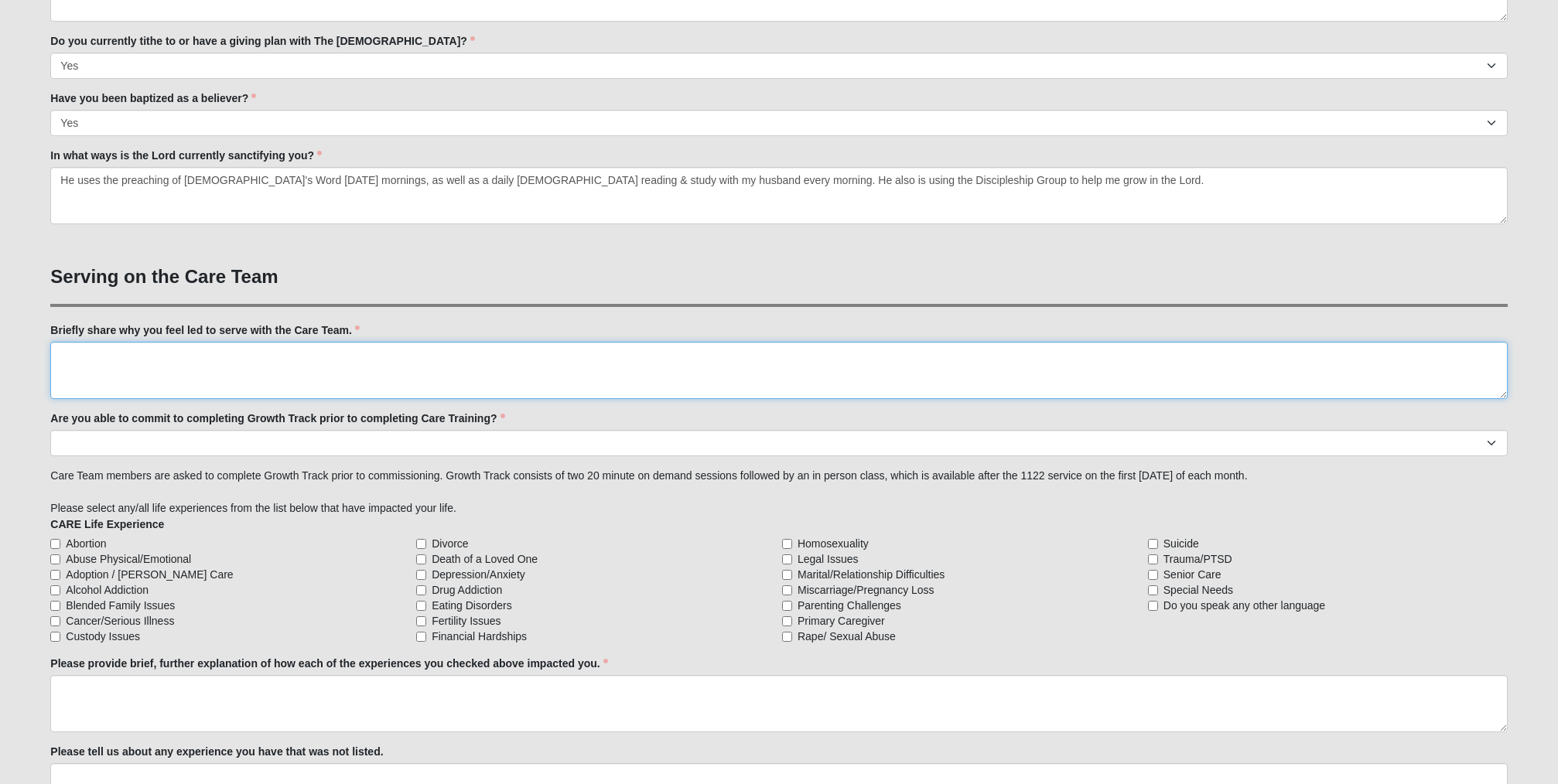
click at [87, 356] on textarea "Briefly share why you feel led to serve with the Care Team." at bounding box center [779, 370] width 1457 height 57
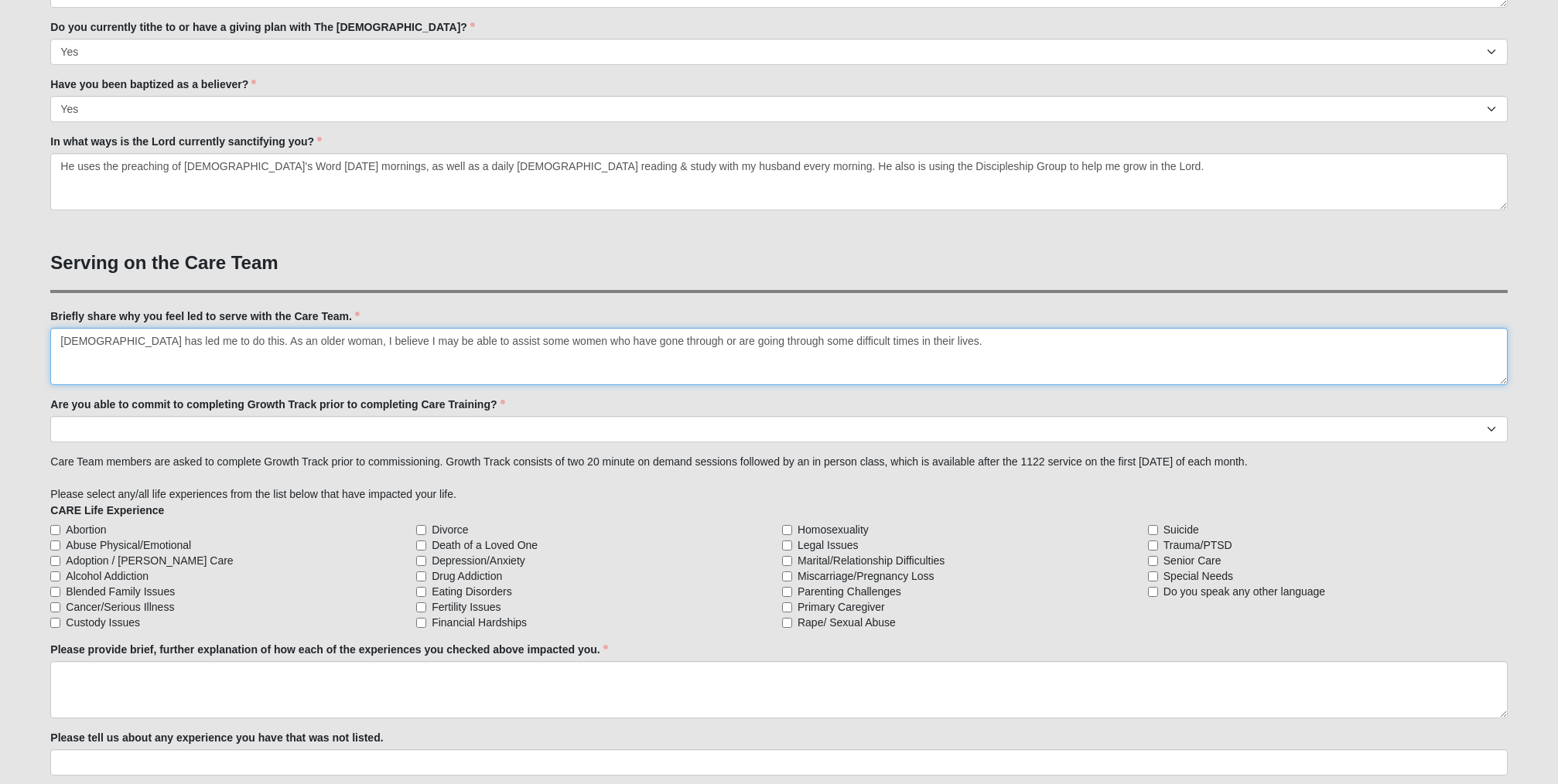
scroll to position [981, 0]
type textarea "God has led me to do this. As an older woman, I believe I may be able to assist…"
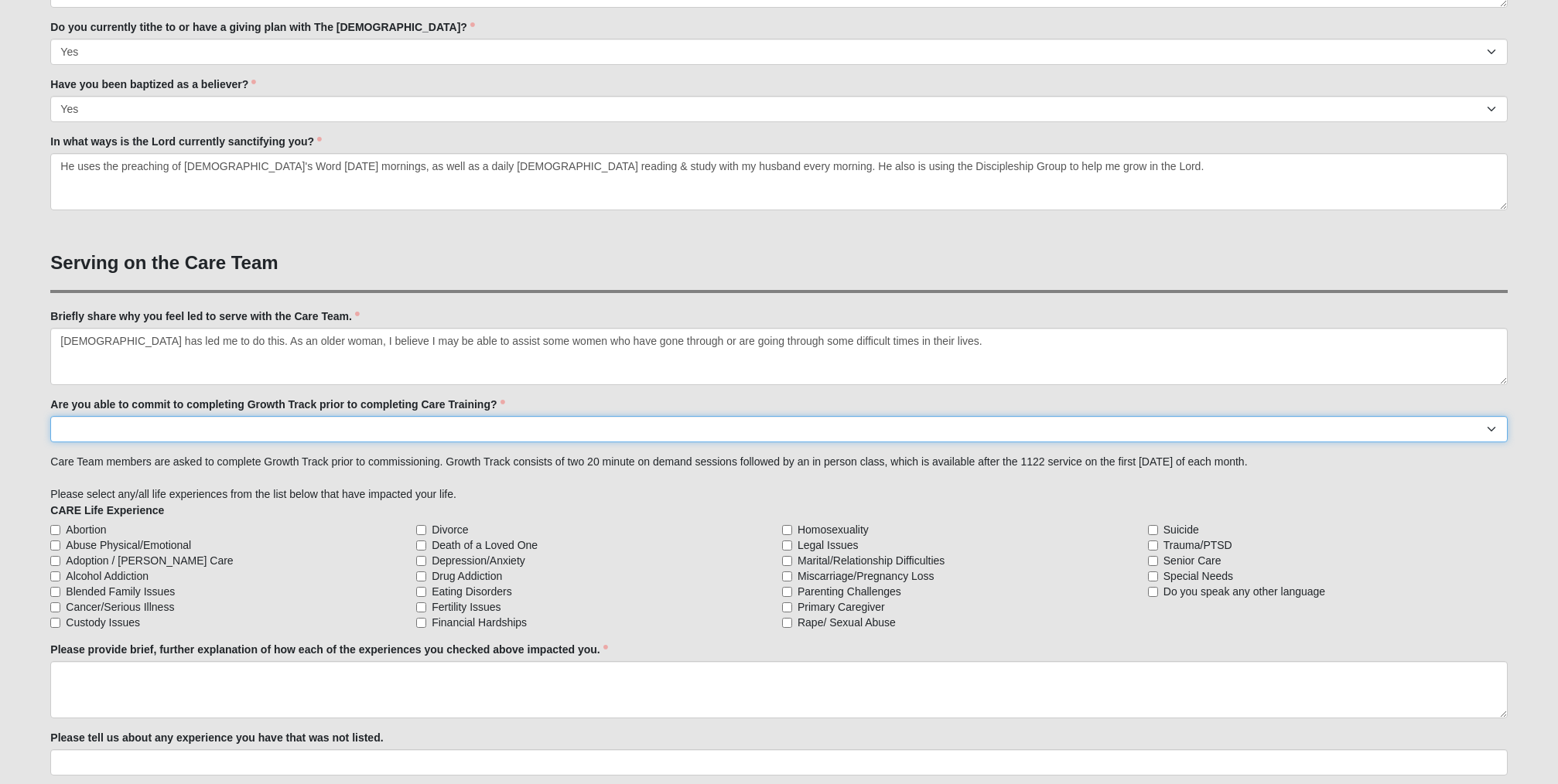
select select "Already Completed"
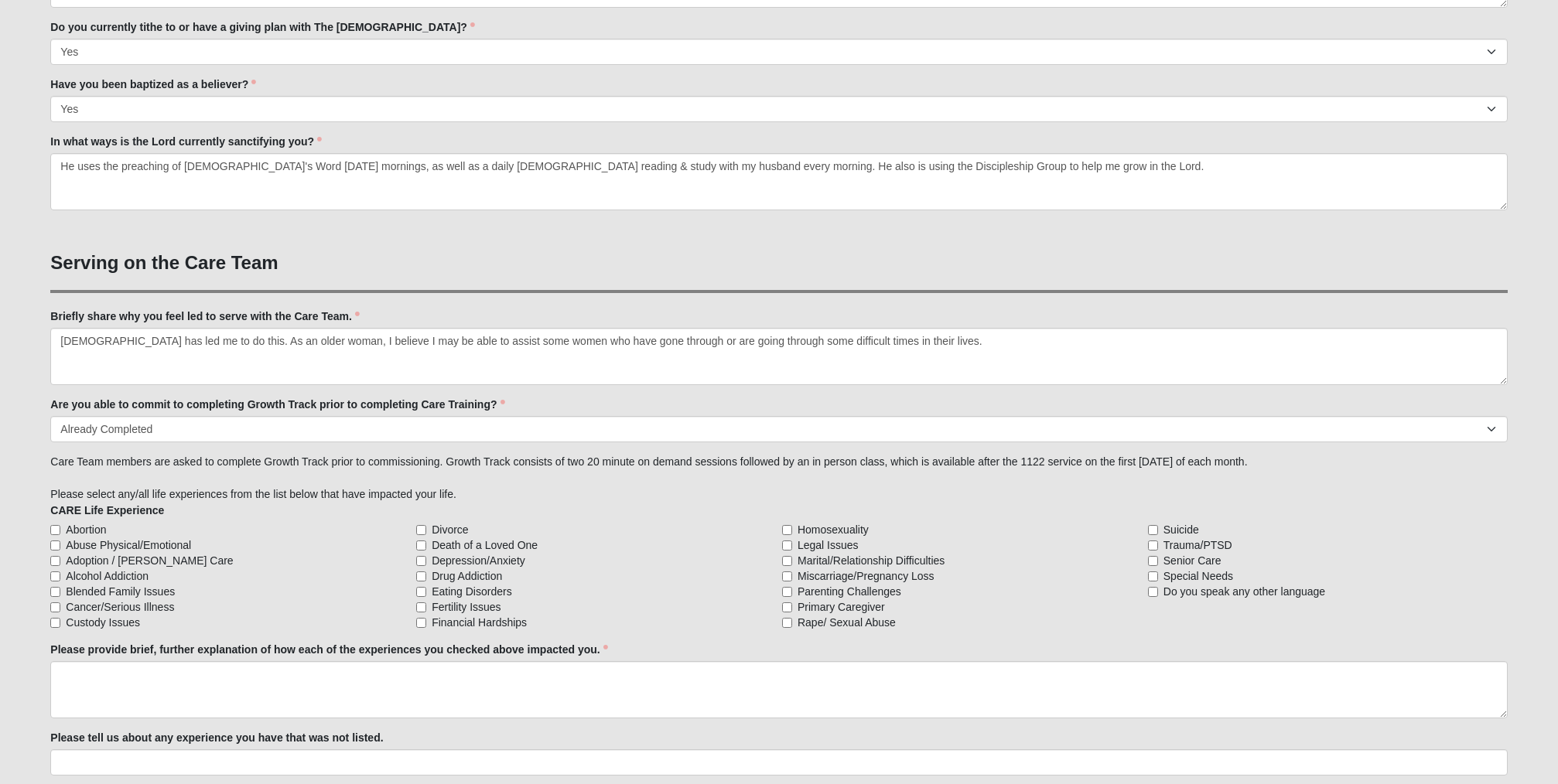
click at [57, 606] on input "Cancer/Serious Illness" at bounding box center [56, 607] width 10 height 10
checkbox input "true"
click at [420, 543] on input "Death of a Loved One" at bounding box center [421, 545] width 10 height 10
checkbox input "true"
click at [419, 621] on input "Financial Hardships" at bounding box center [421, 623] width 10 height 10
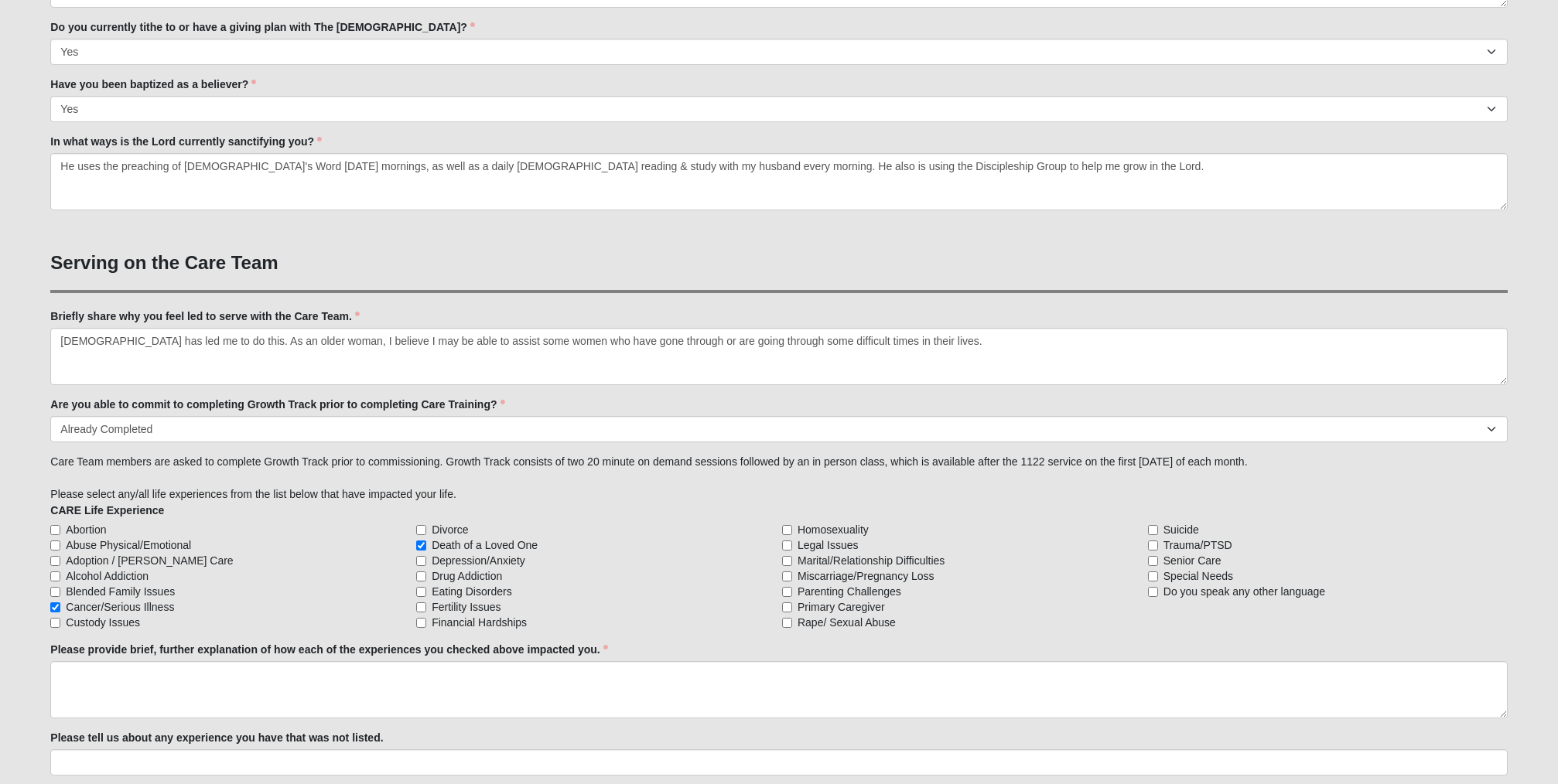
checkbox input "true"
click at [789, 587] on input "Parenting Challenges" at bounding box center [788, 593] width 10 height 10
checkbox input "true"
click at [1153, 558] on input "Senior Care" at bounding box center [1153, 561] width 10 height 10
checkbox input "true"
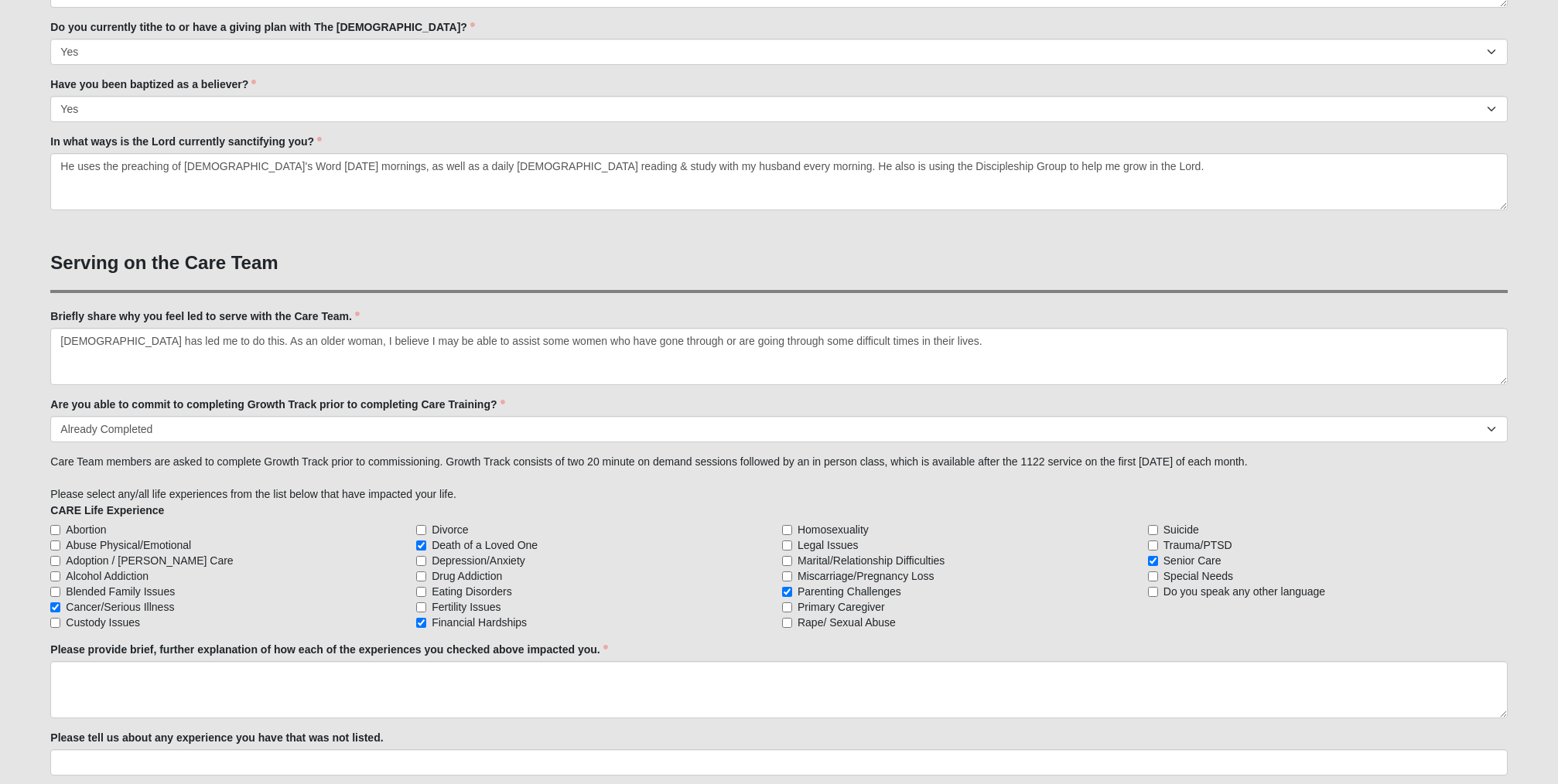
click at [1151, 587] on input "Do you speak any other language" at bounding box center [1153, 593] width 10 height 10
checkbox input "true"
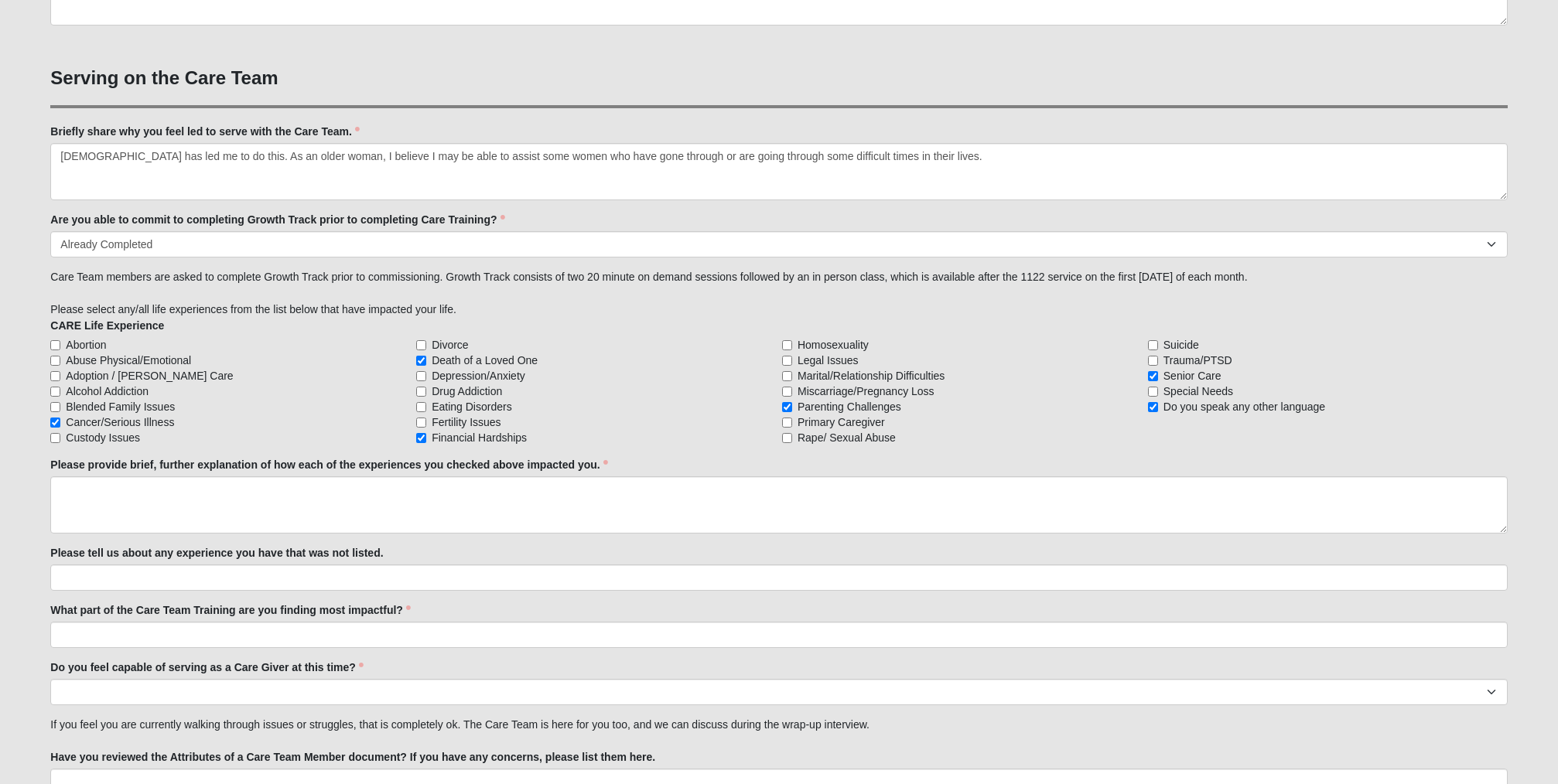
scroll to position [1168, 0]
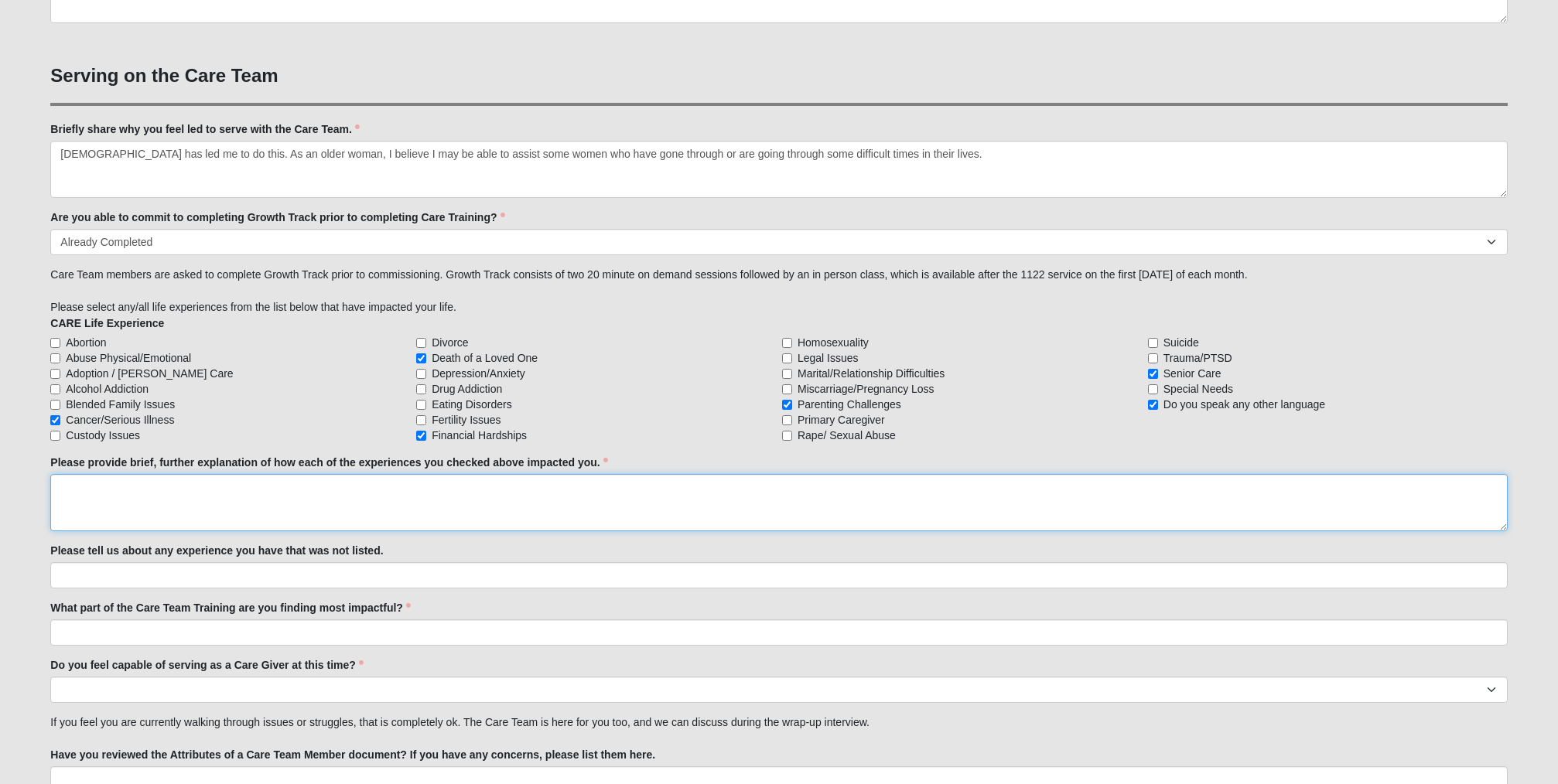
click at [101, 493] on textarea "Please provide brief, further explanation of how each of the experiences you ch…" at bounding box center [779, 502] width 1457 height 57
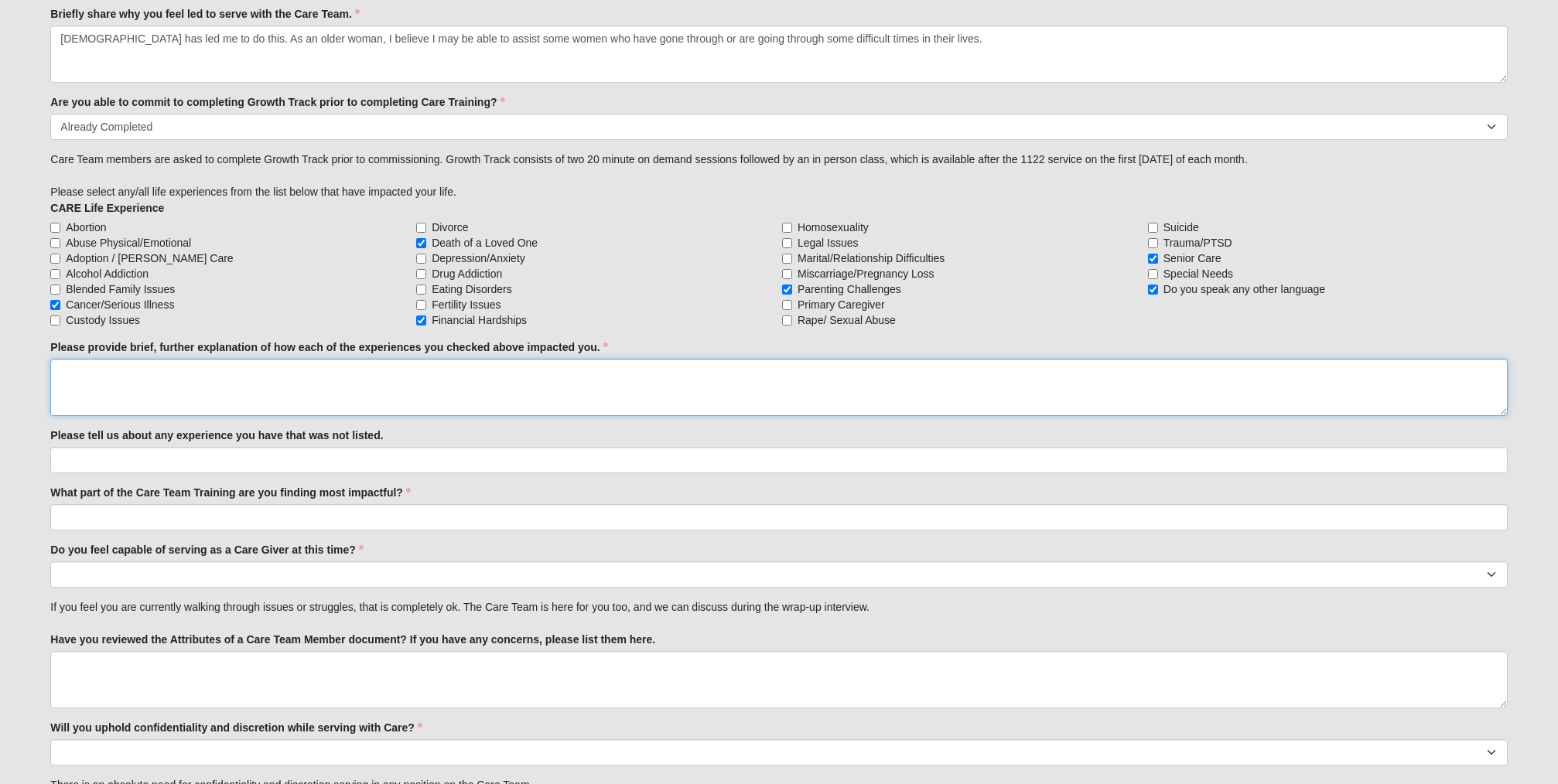
scroll to position [1289, 0]
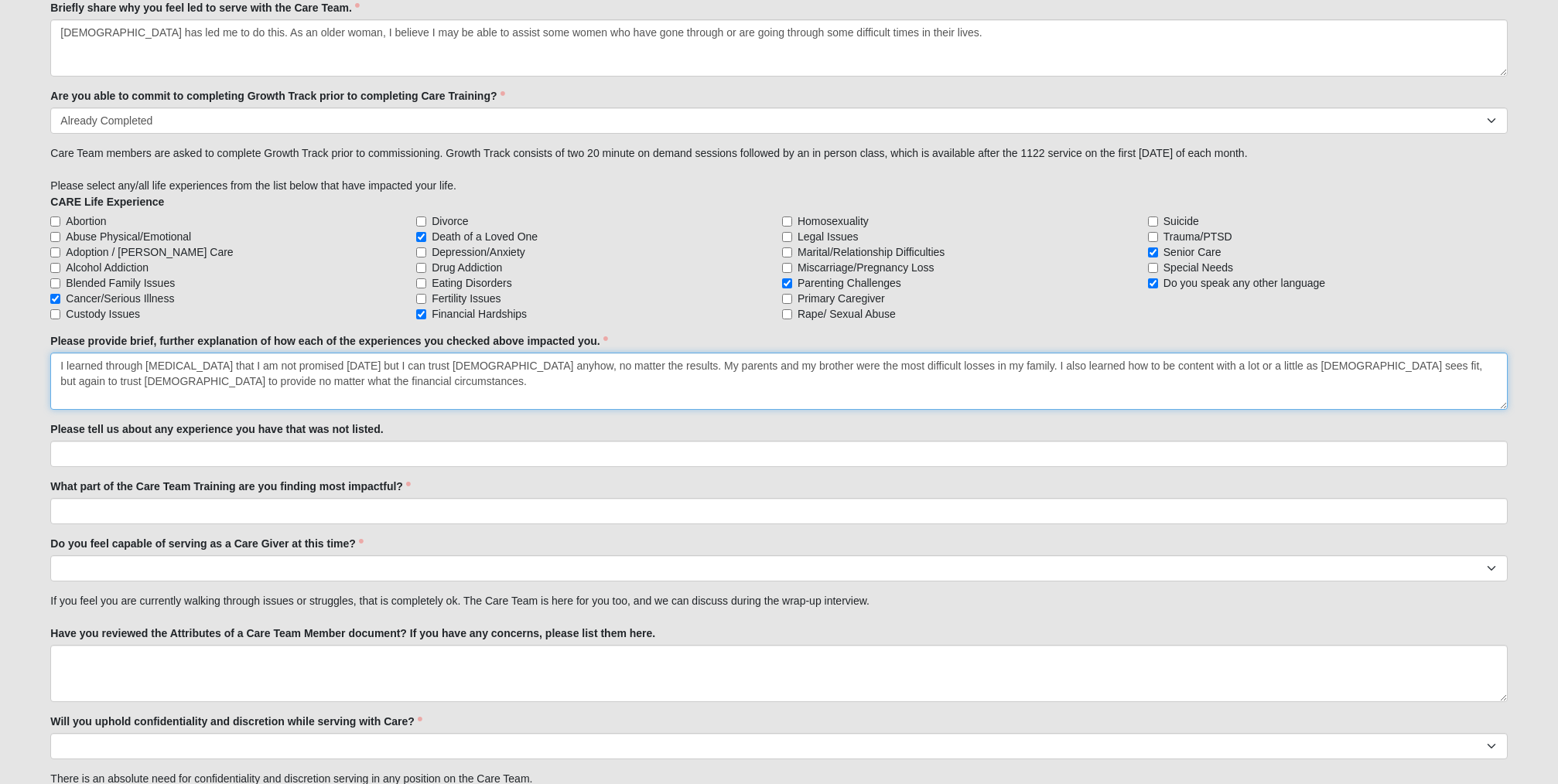
type textarea "I learned through cancer that I am not promised tomorrow but I can trust God an…"
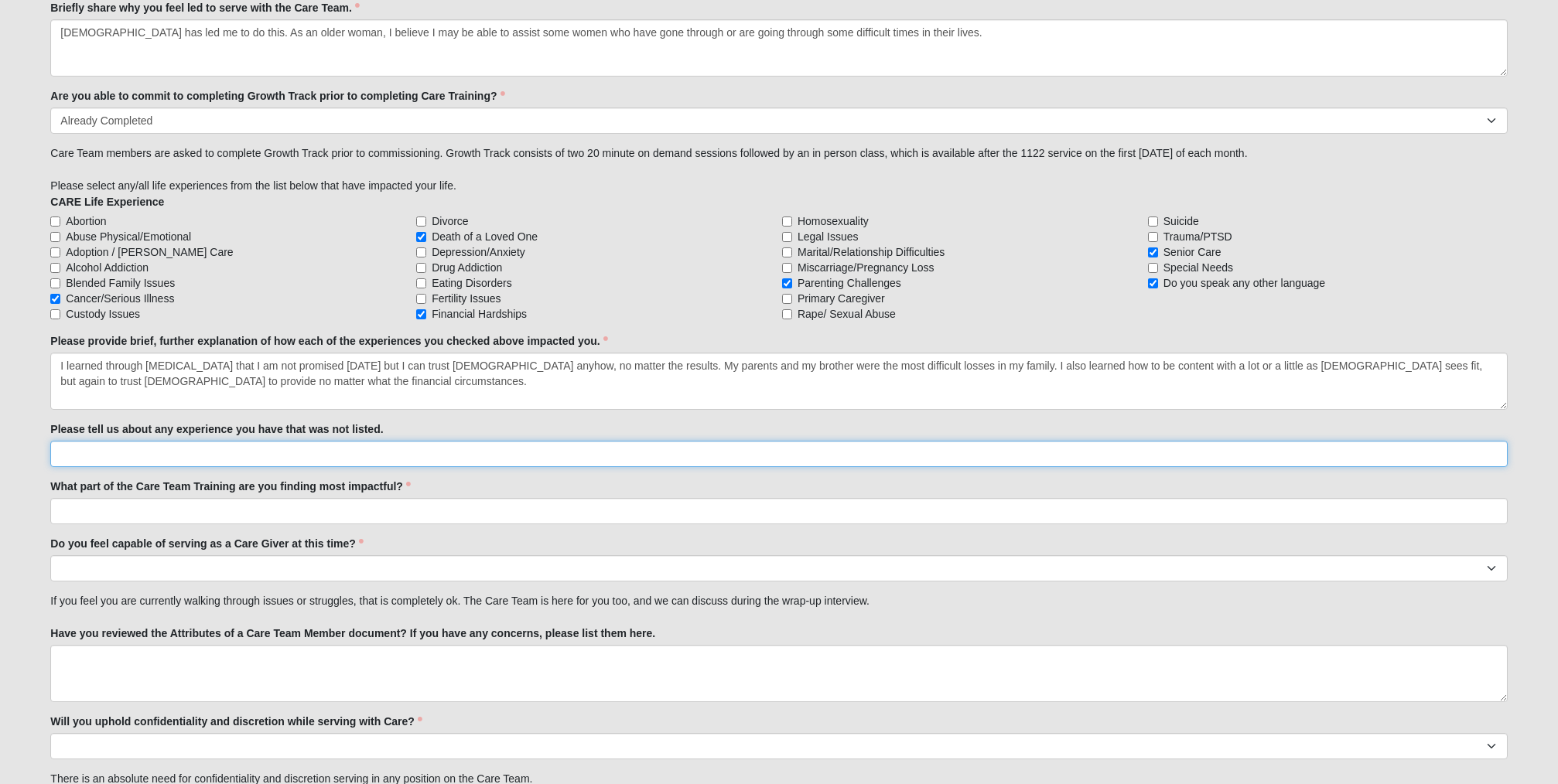
click at [97, 454] on input "Please tell us about any experience you have that was not listed." at bounding box center [779, 454] width 1457 height 26
type input "I lived in a different country (culture for 8 years."
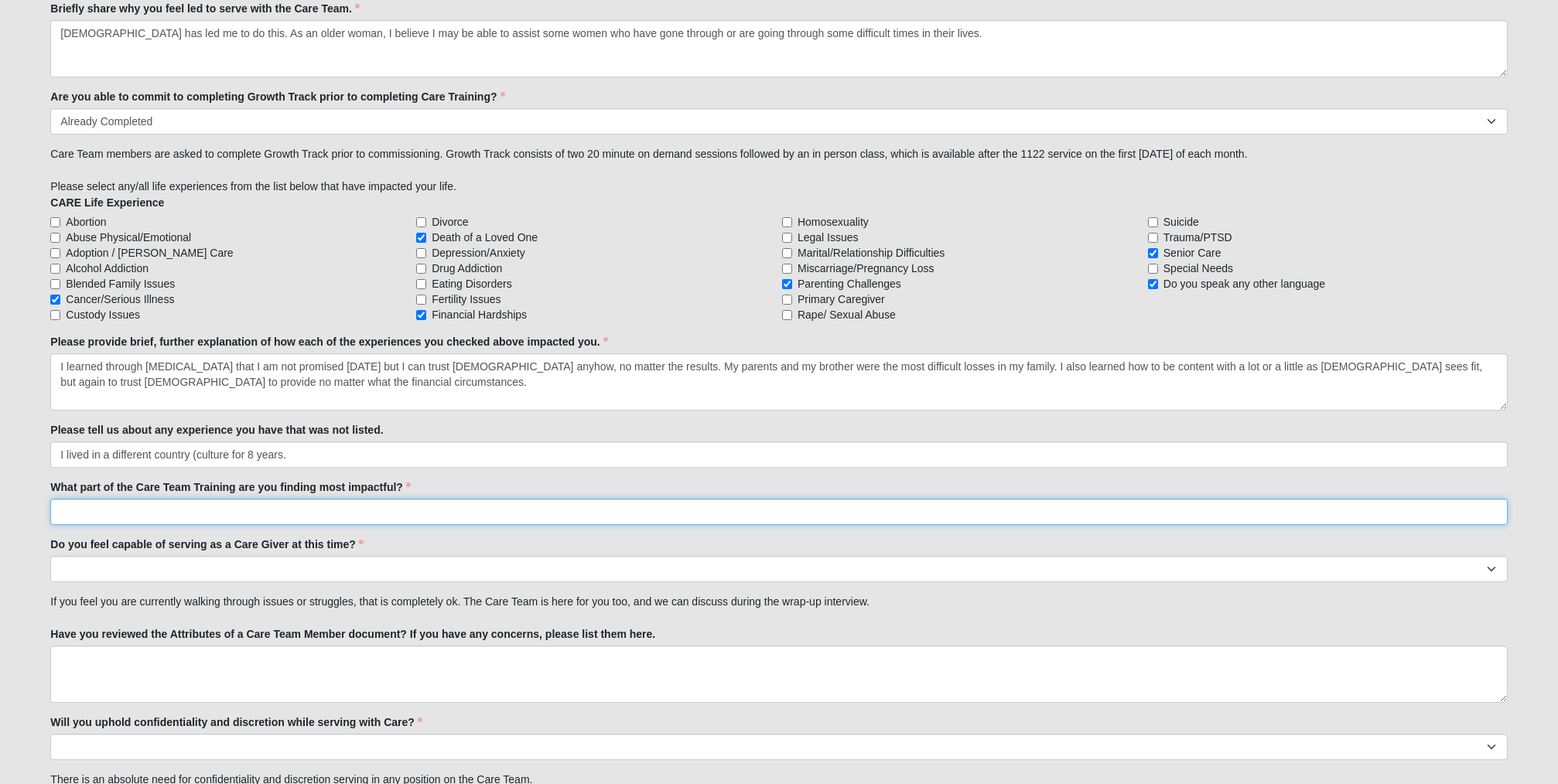
scroll to position [1290, 0]
click at [90, 511] on input "What part of the Care Team Training are you finding most impactful?" at bounding box center [779, 510] width 1457 height 26
type input "Remembering I am not there to "fix" people, but to point them to Christ and wal…"
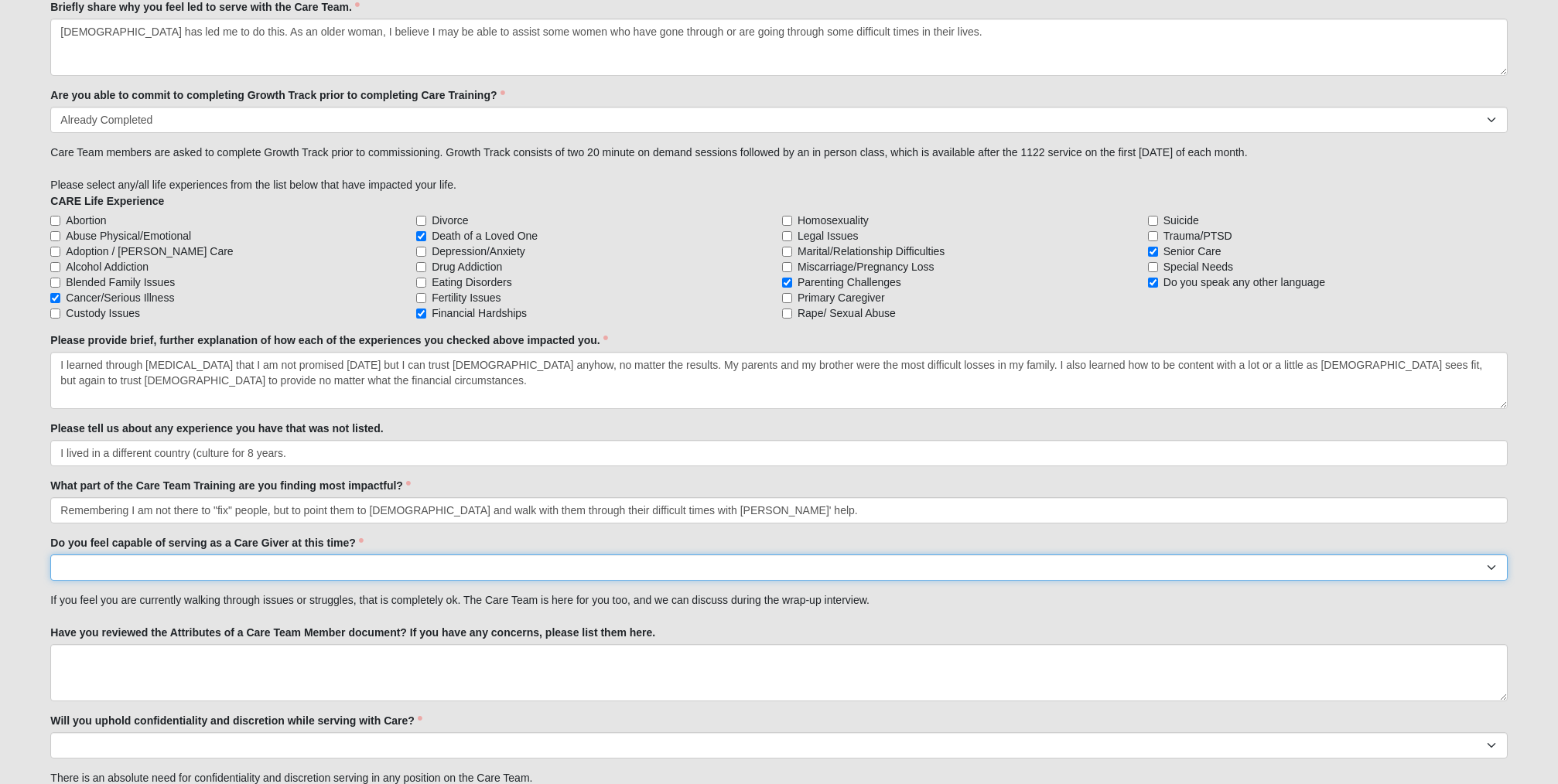
select select "True"
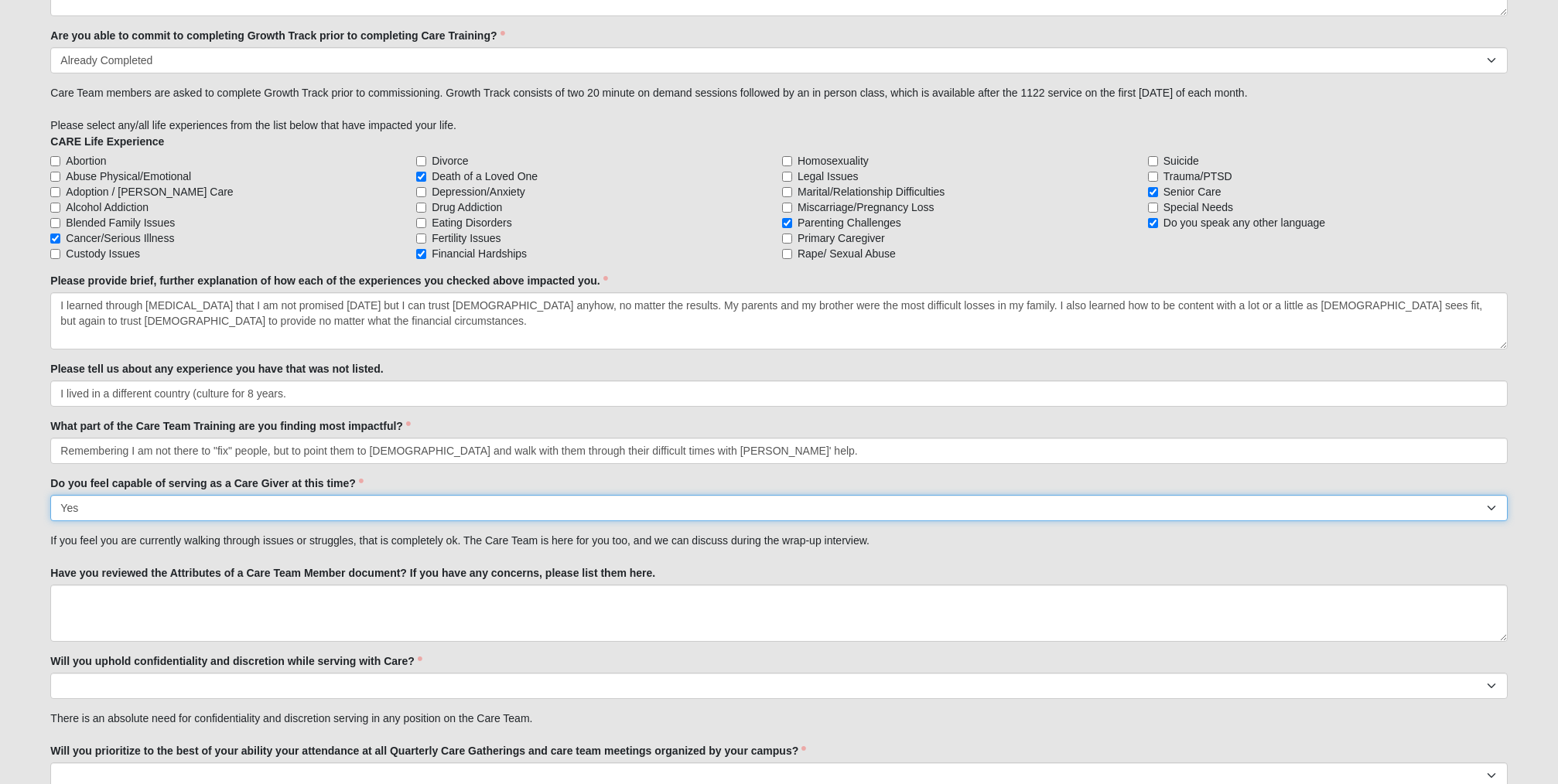
scroll to position [1349, 0]
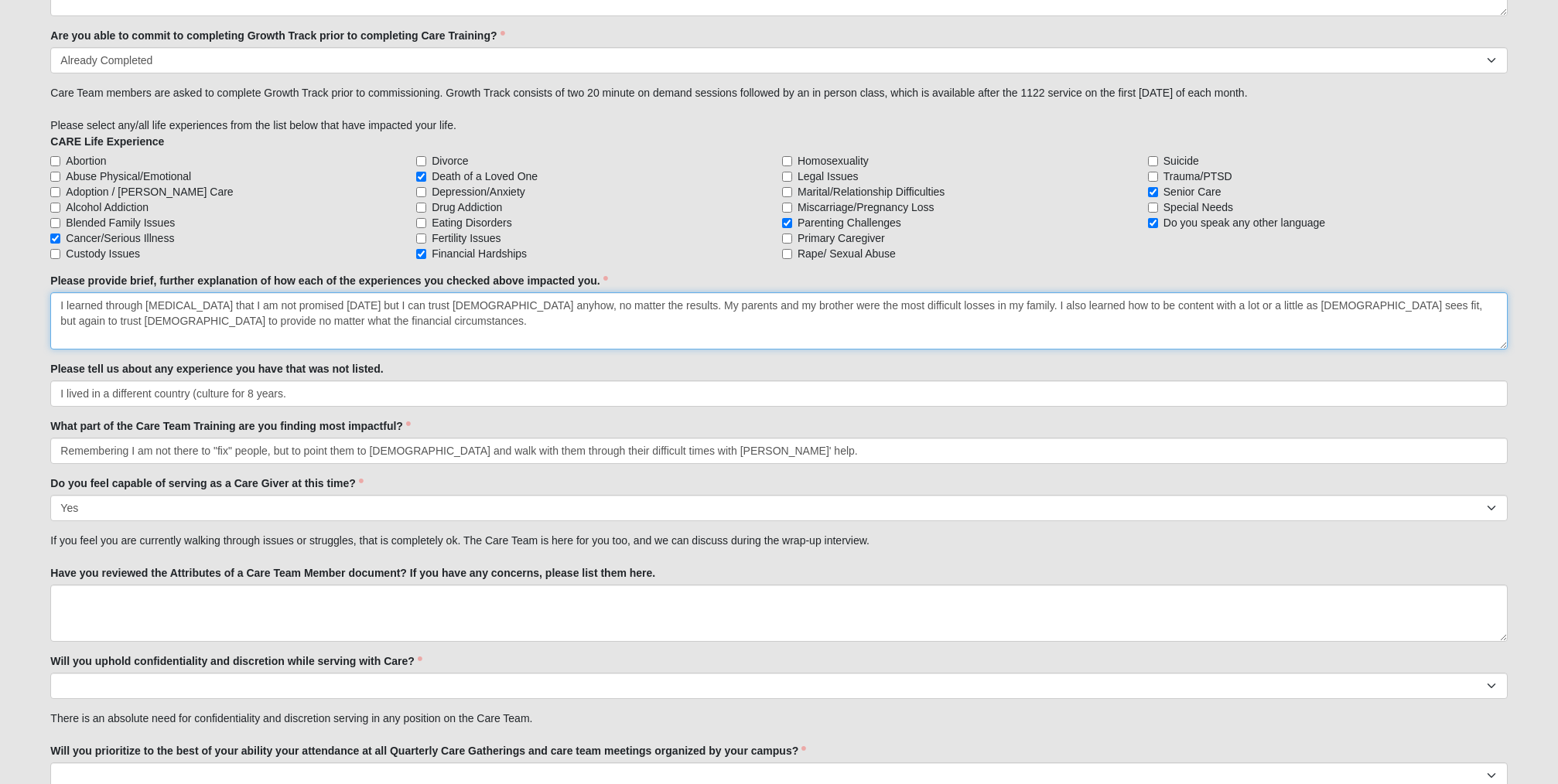
click at [206, 326] on textarea "I learned through cancer that I am not promised tomorrow but I can trust God an…" at bounding box center [779, 320] width 1457 height 57
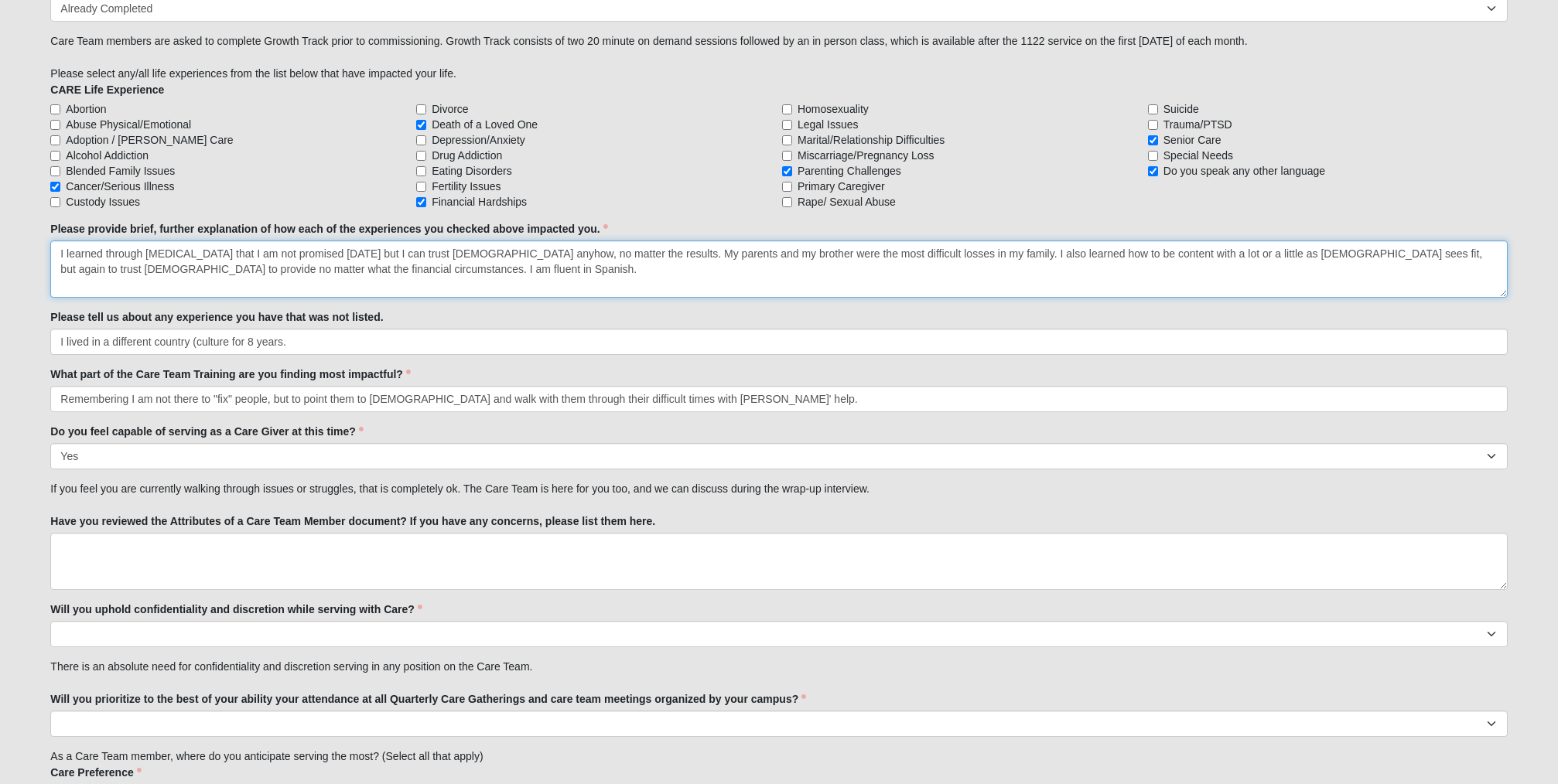
scroll to position [1399, 0]
type textarea "I learned through cancer that I am not promised tomorrow but I can trust God an…"
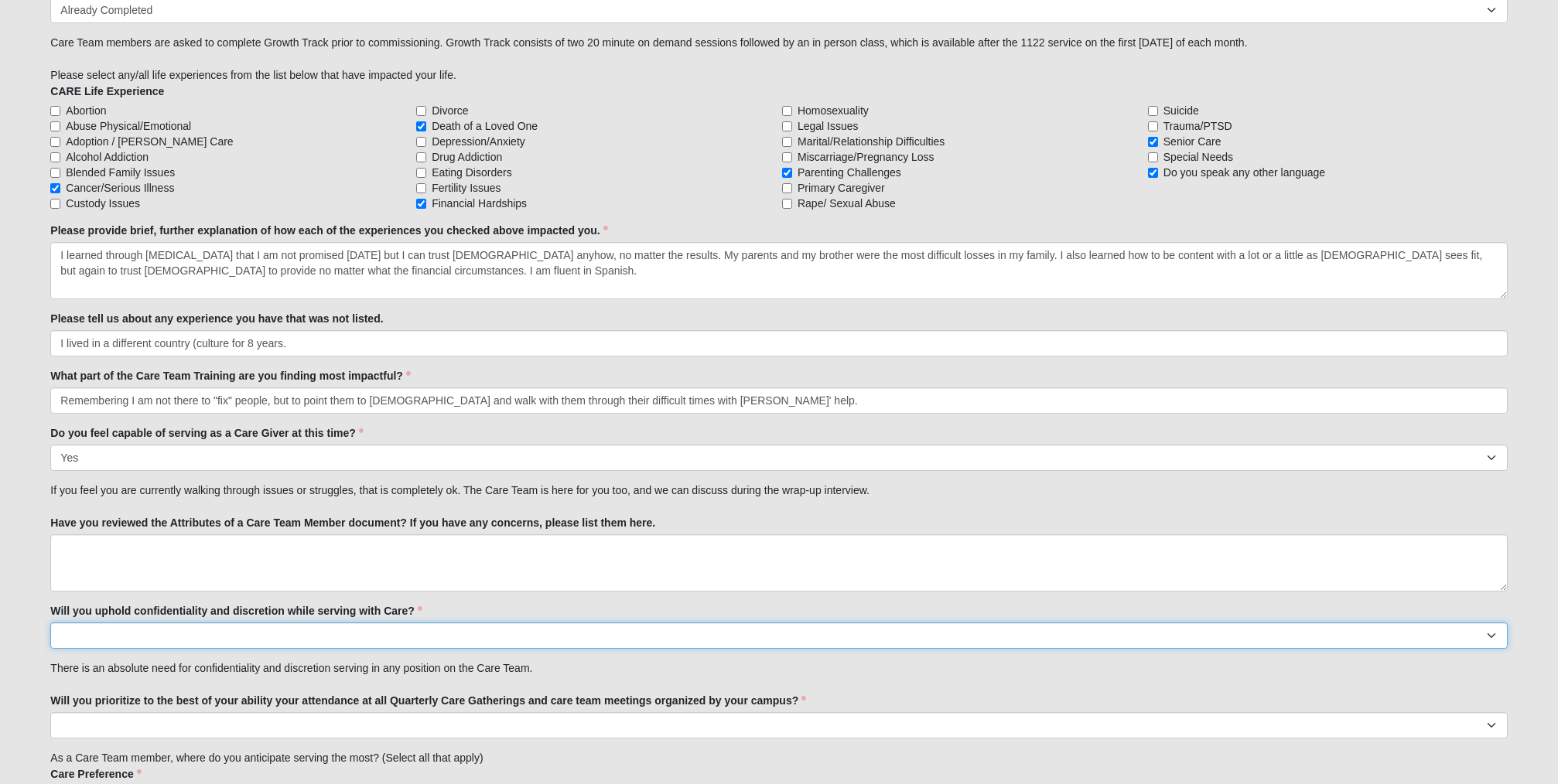
select select "True"
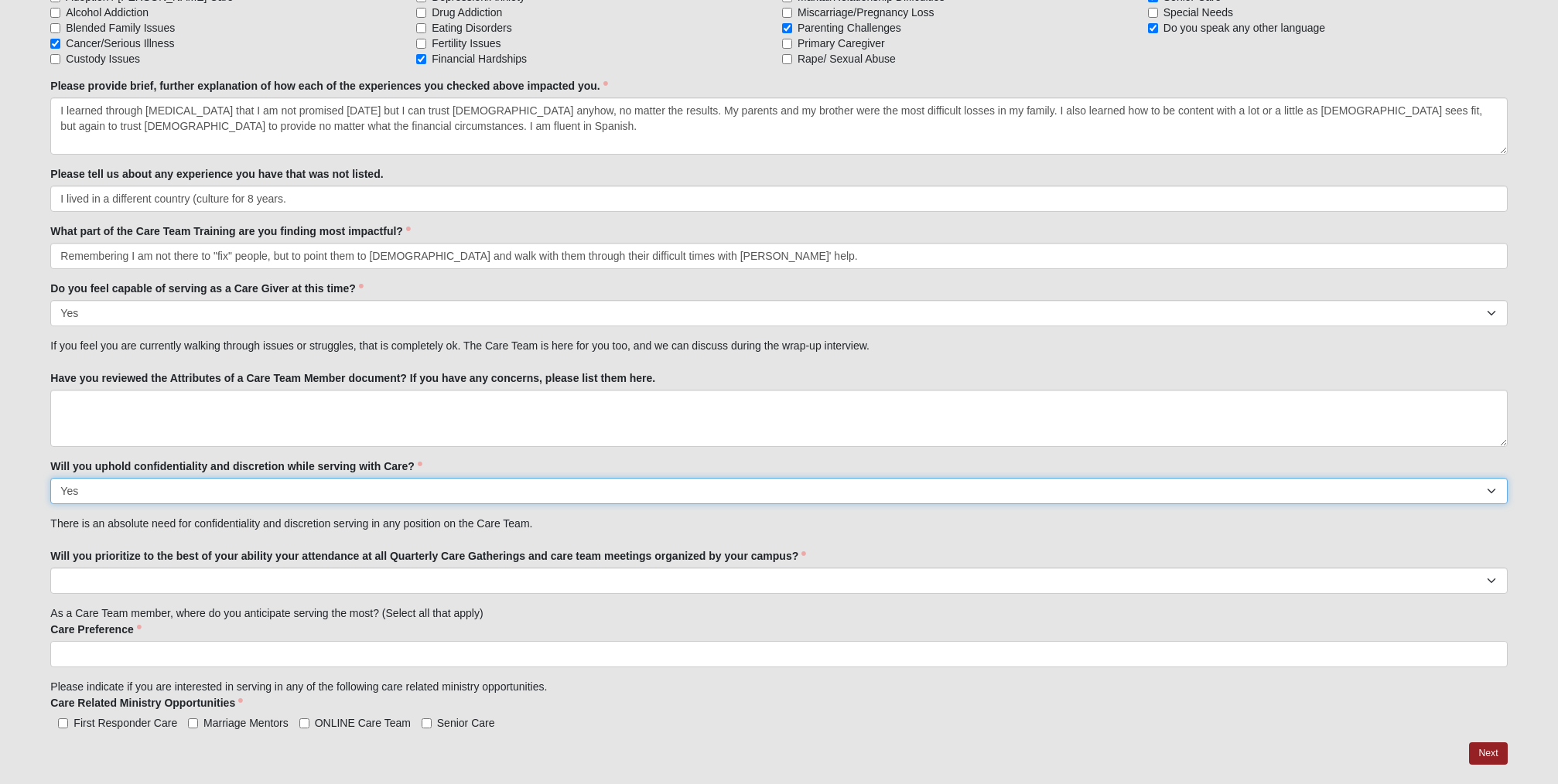
scroll to position [1544, 0]
select select "True"
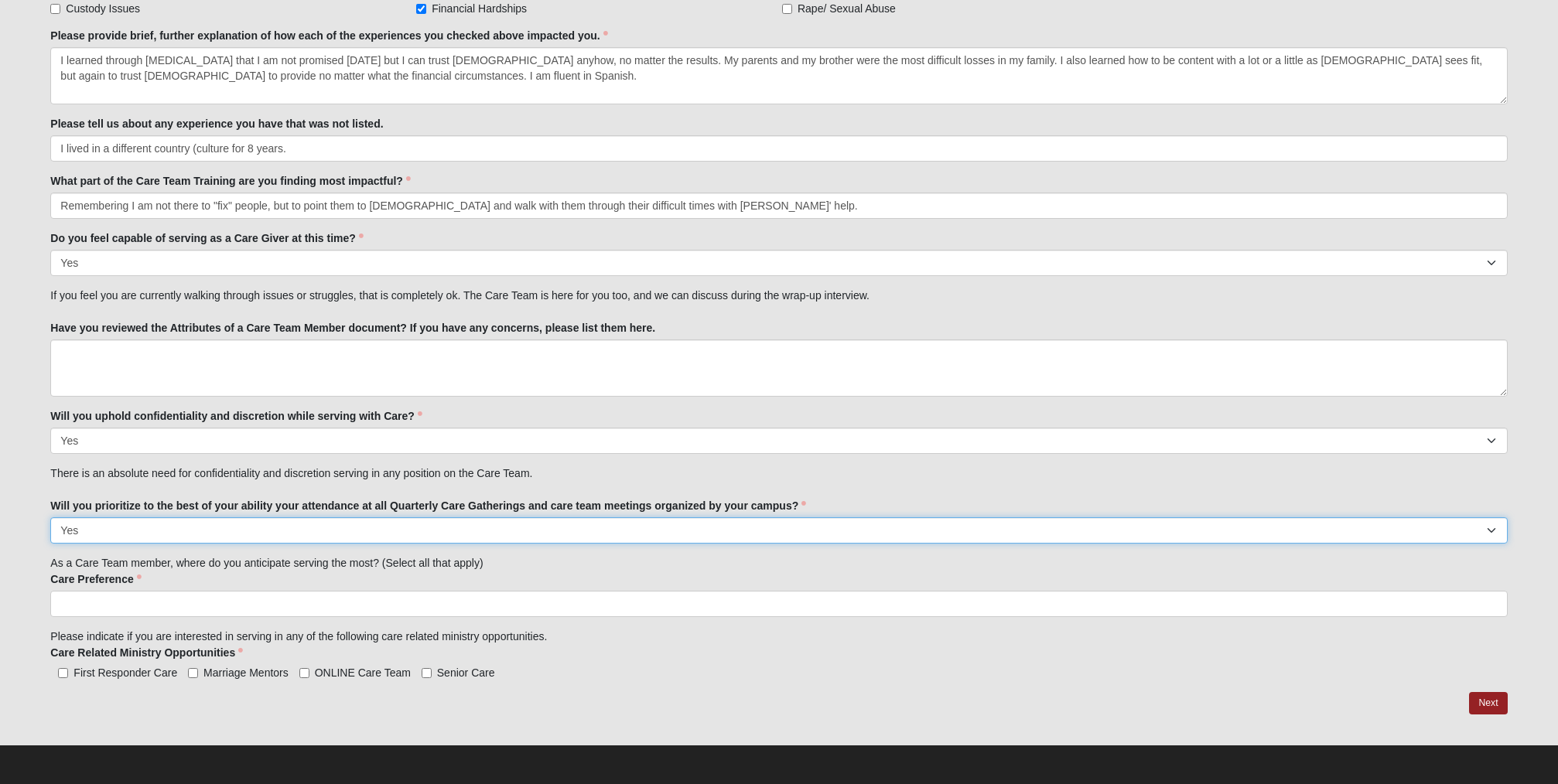
scroll to position [1594, 0]
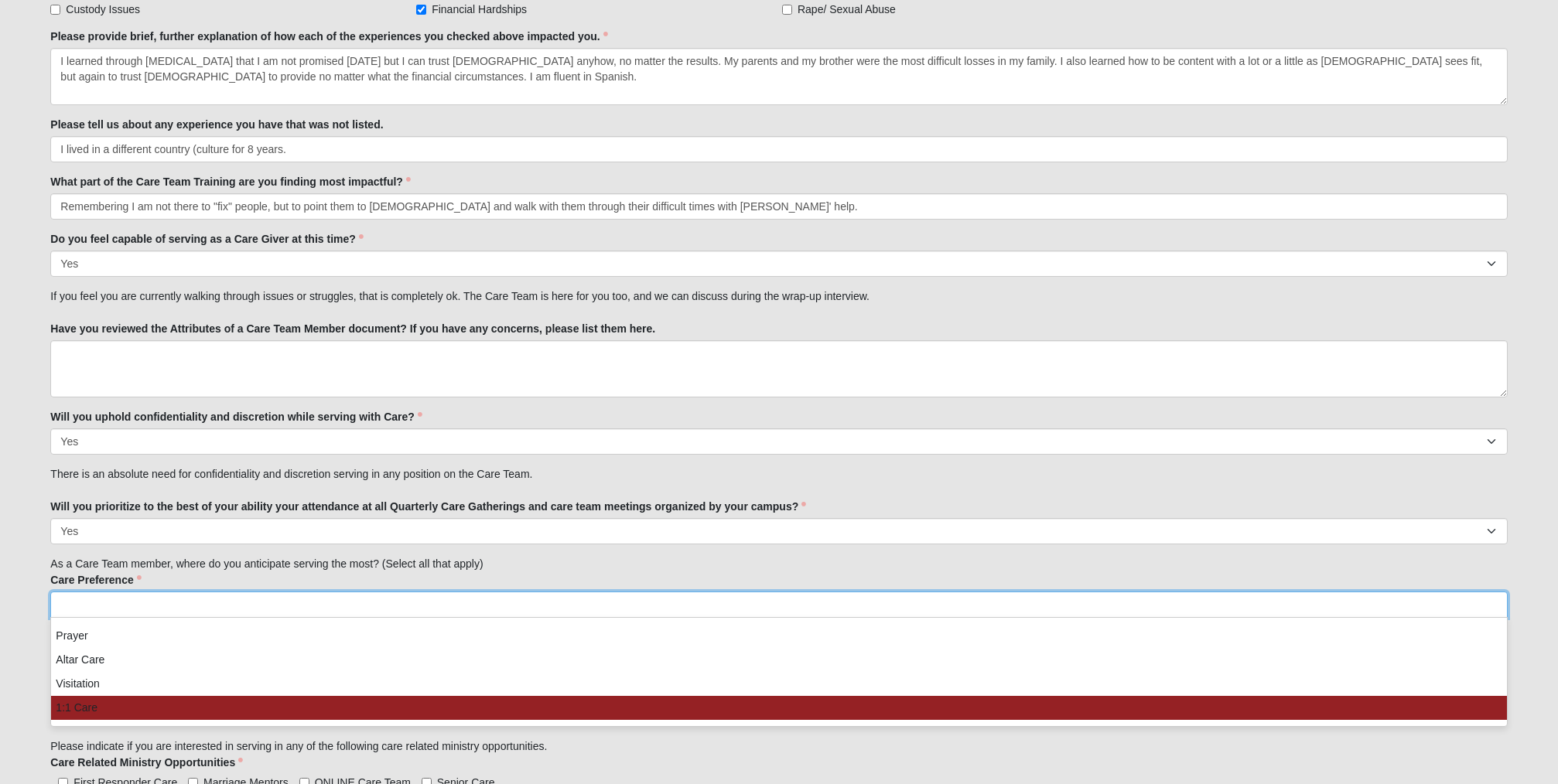
click at [163, 704] on li "1:1 Care" at bounding box center [778, 707] width 1455 height 24
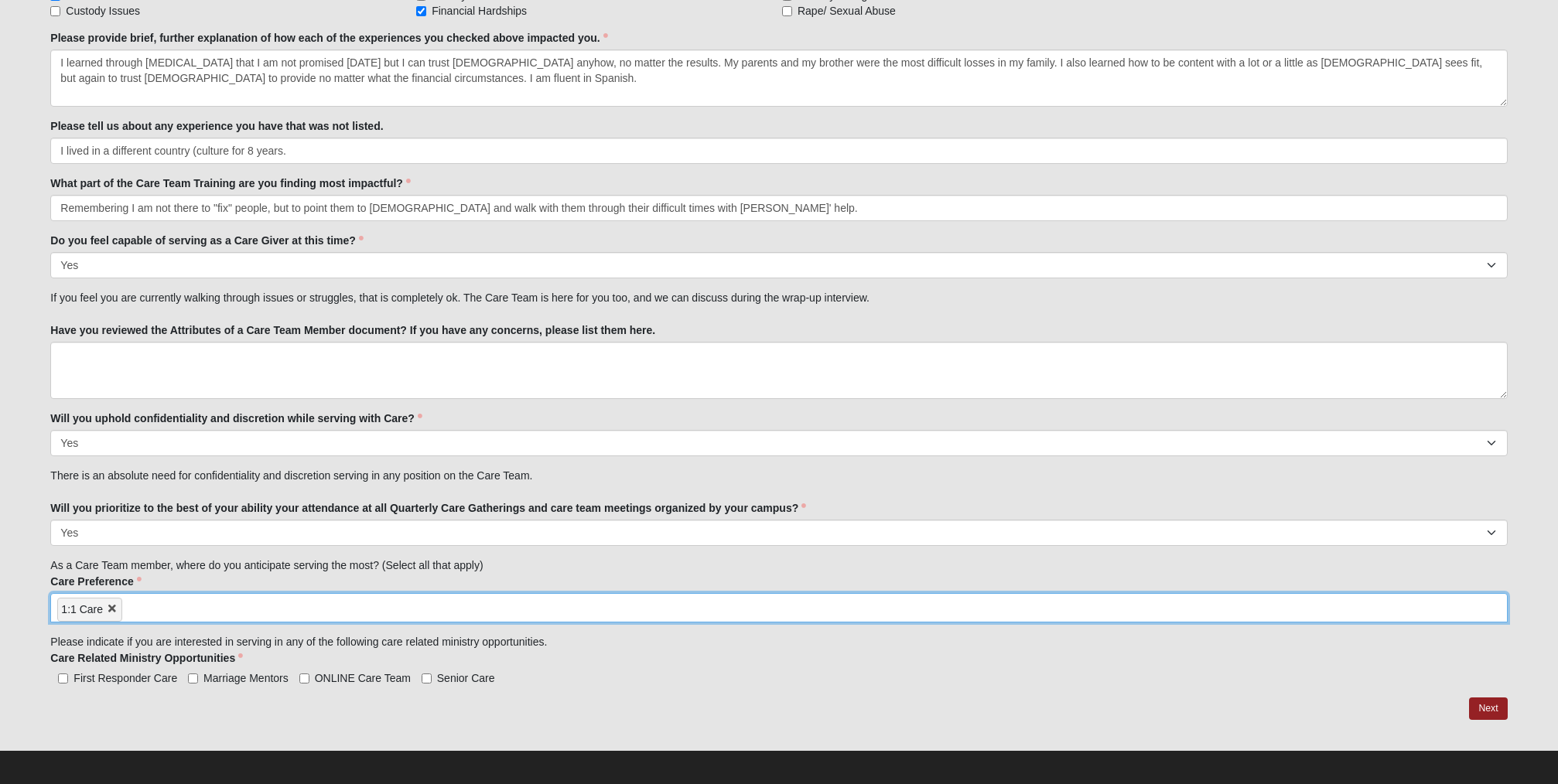
scroll to position [1588, 0]
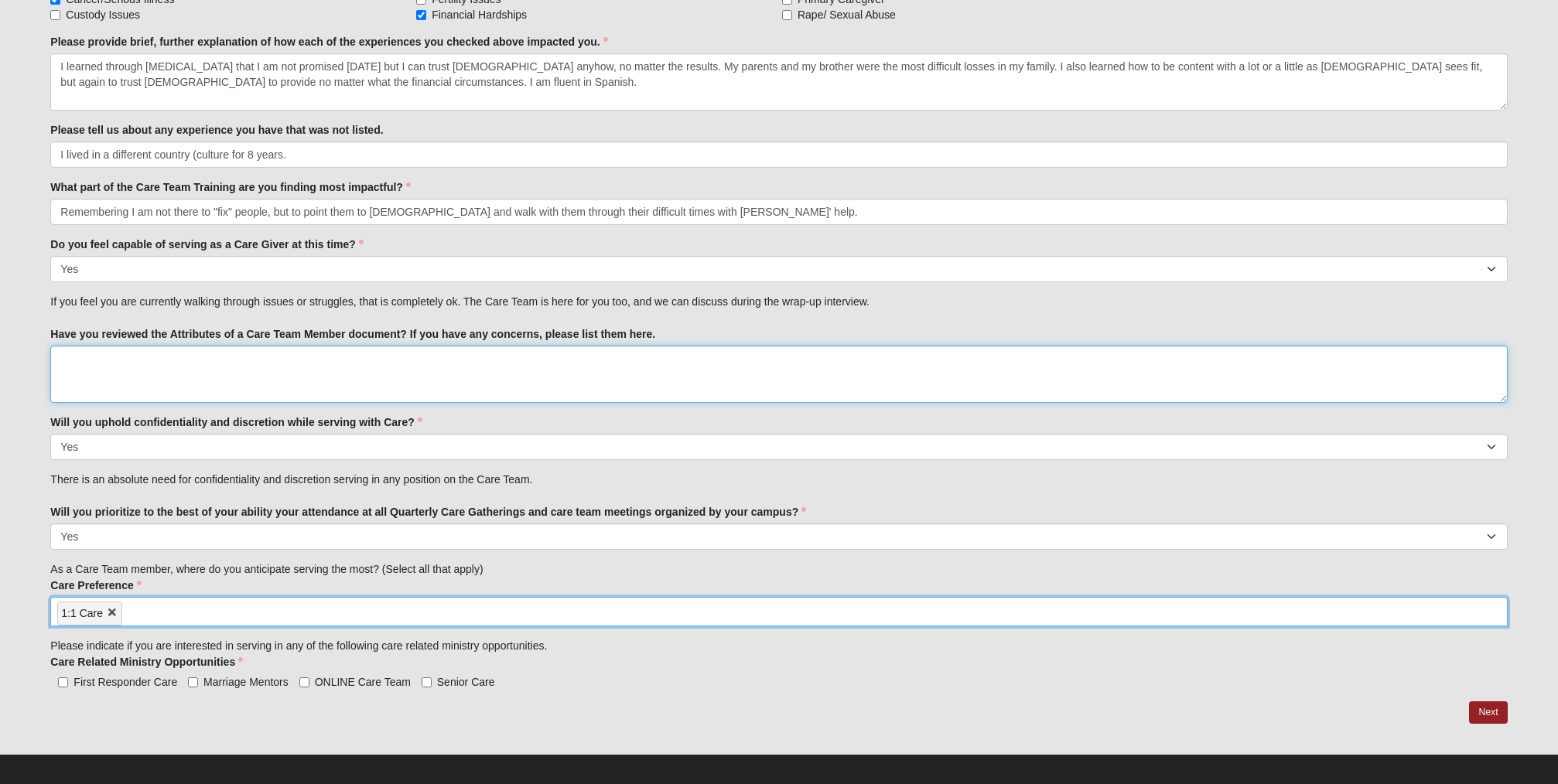
click at [105, 368] on textarea "Have you reviewed the Attributes of a Care Team Member document? If you have an…" at bounding box center [779, 374] width 1457 height 57
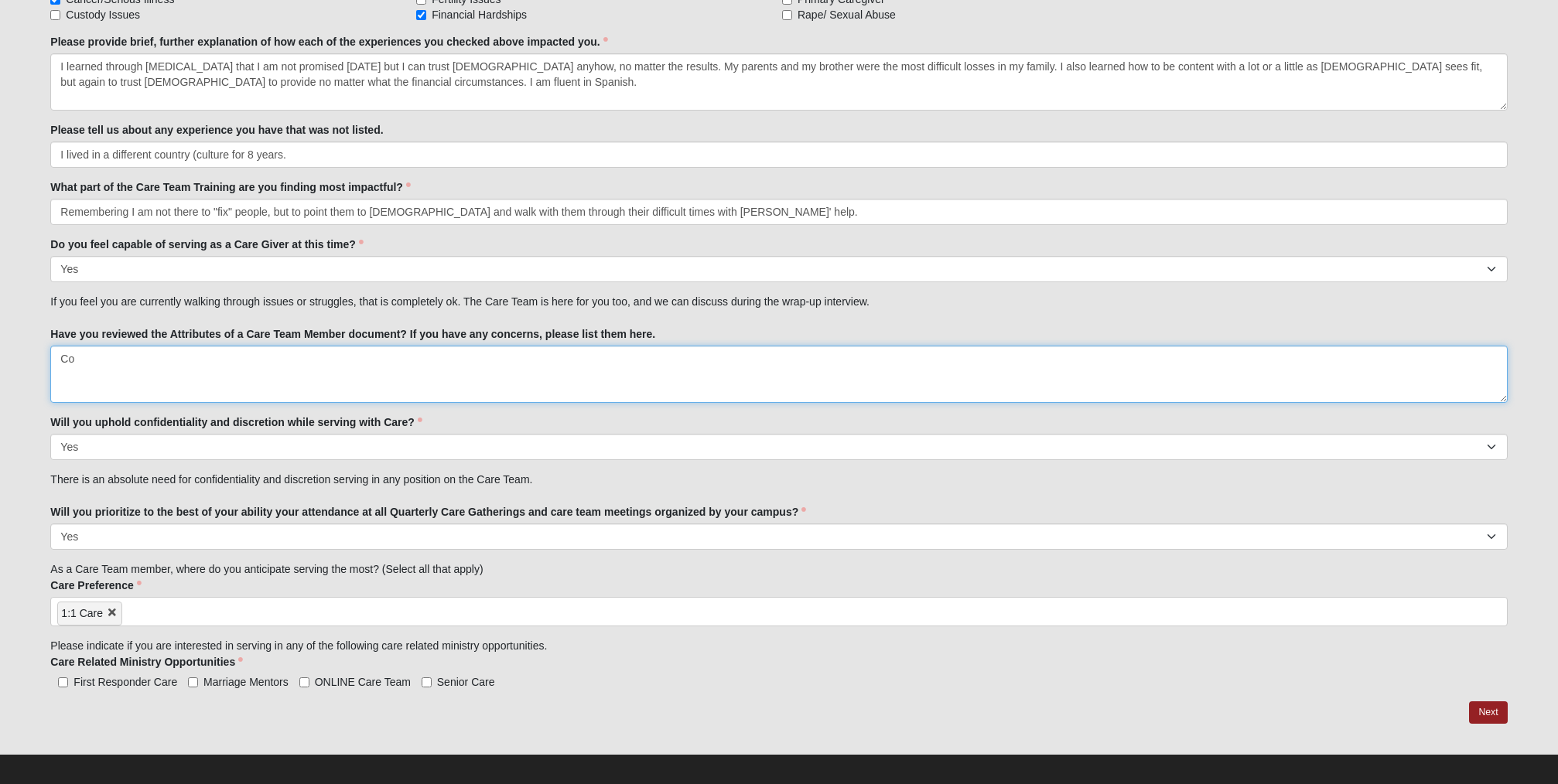
type textarea "C"
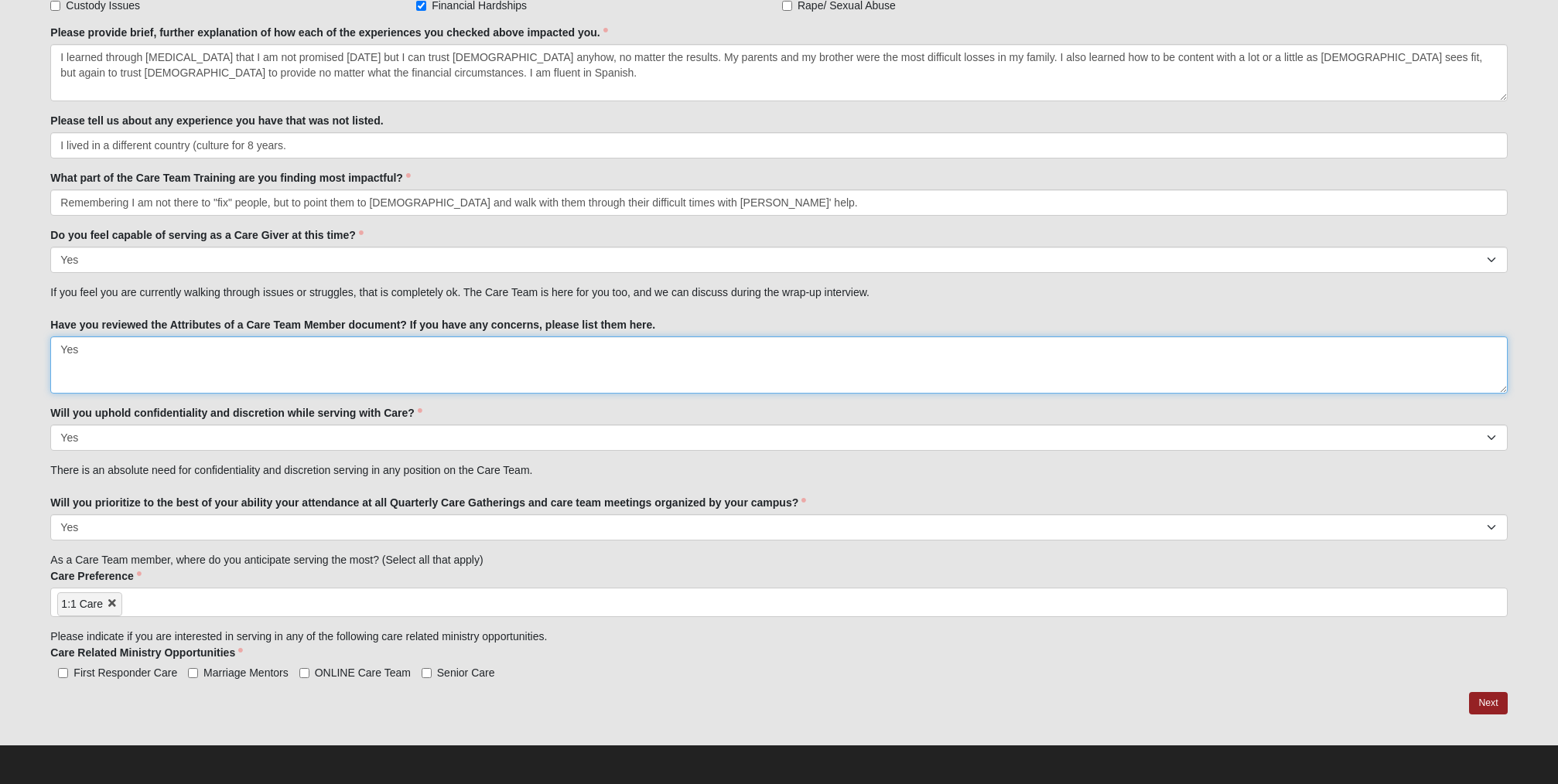
scroll to position [1597, 0]
type textarea "Yes"
click at [427, 671] on input "Senior Care" at bounding box center [427, 674] width 10 height 10
checkbox input "true"
click at [303, 670] on input "ONLINE Care Team" at bounding box center [304, 674] width 10 height 10
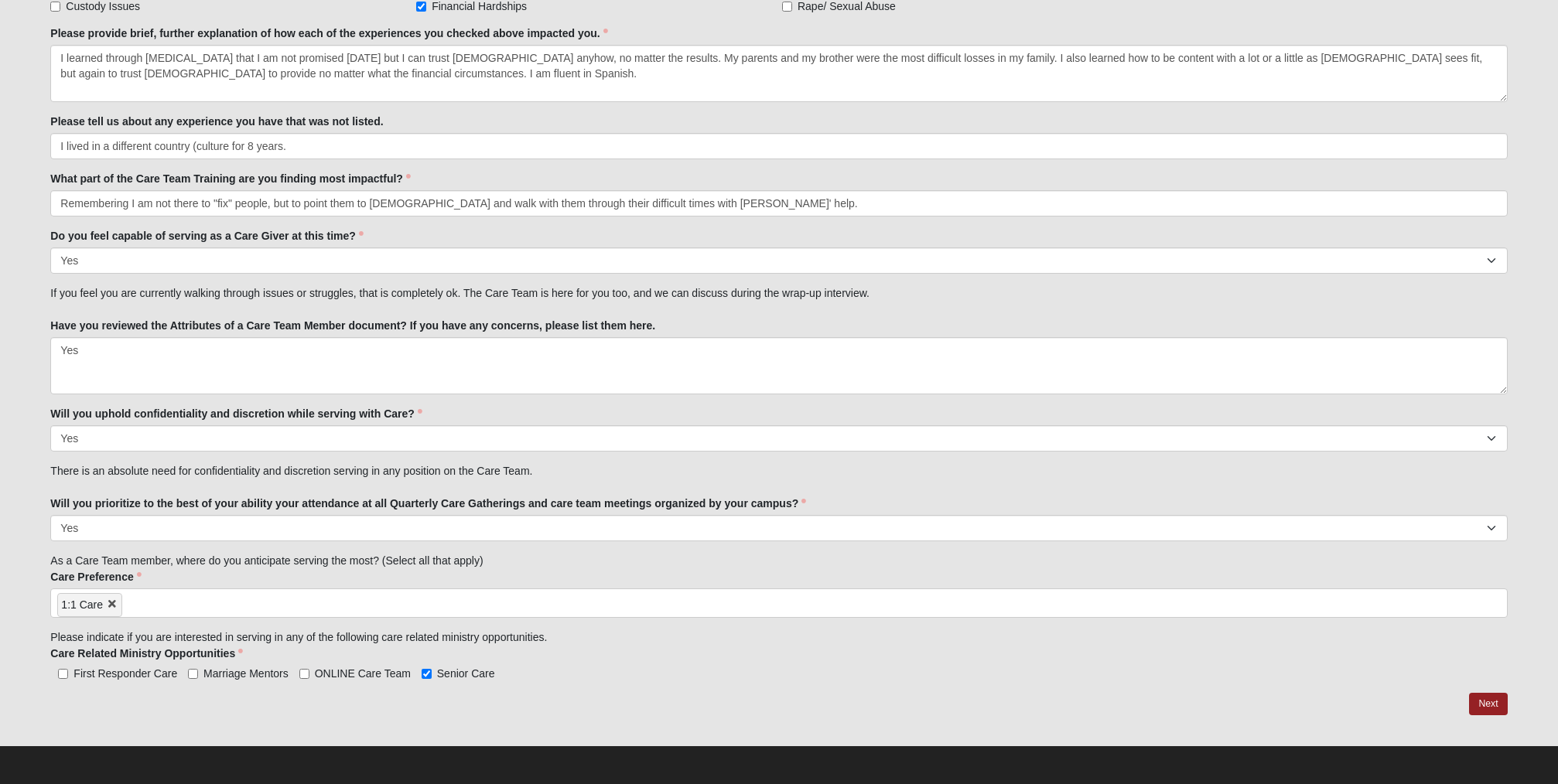
checkbox input "true"
click at [1487, 703] on link "Next" at bounding box center [1487, 704] width 38 height 23
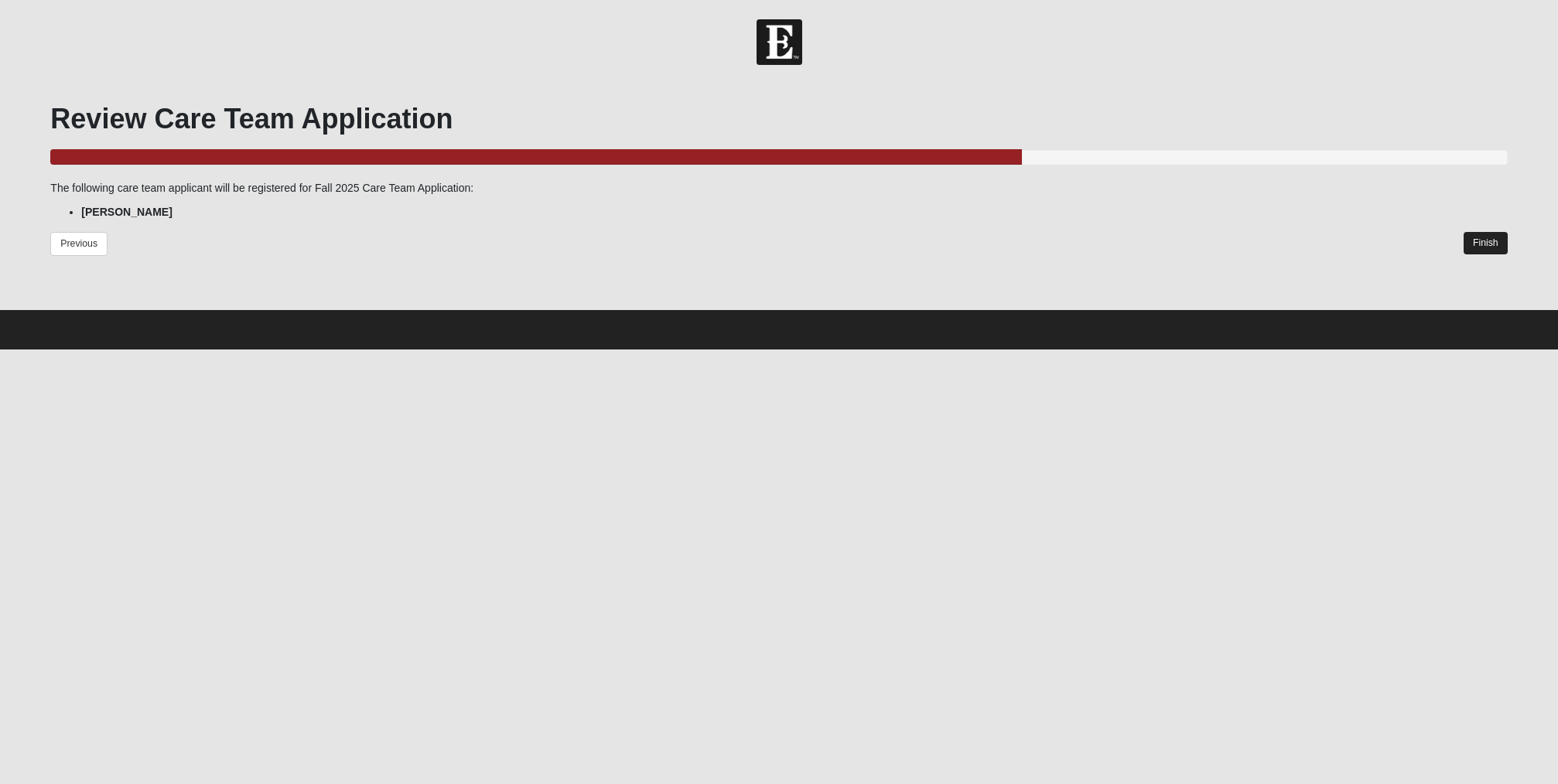
click at [1489, 240] on link "Finish" at bounding box center [1485, 243] width 44 height 23
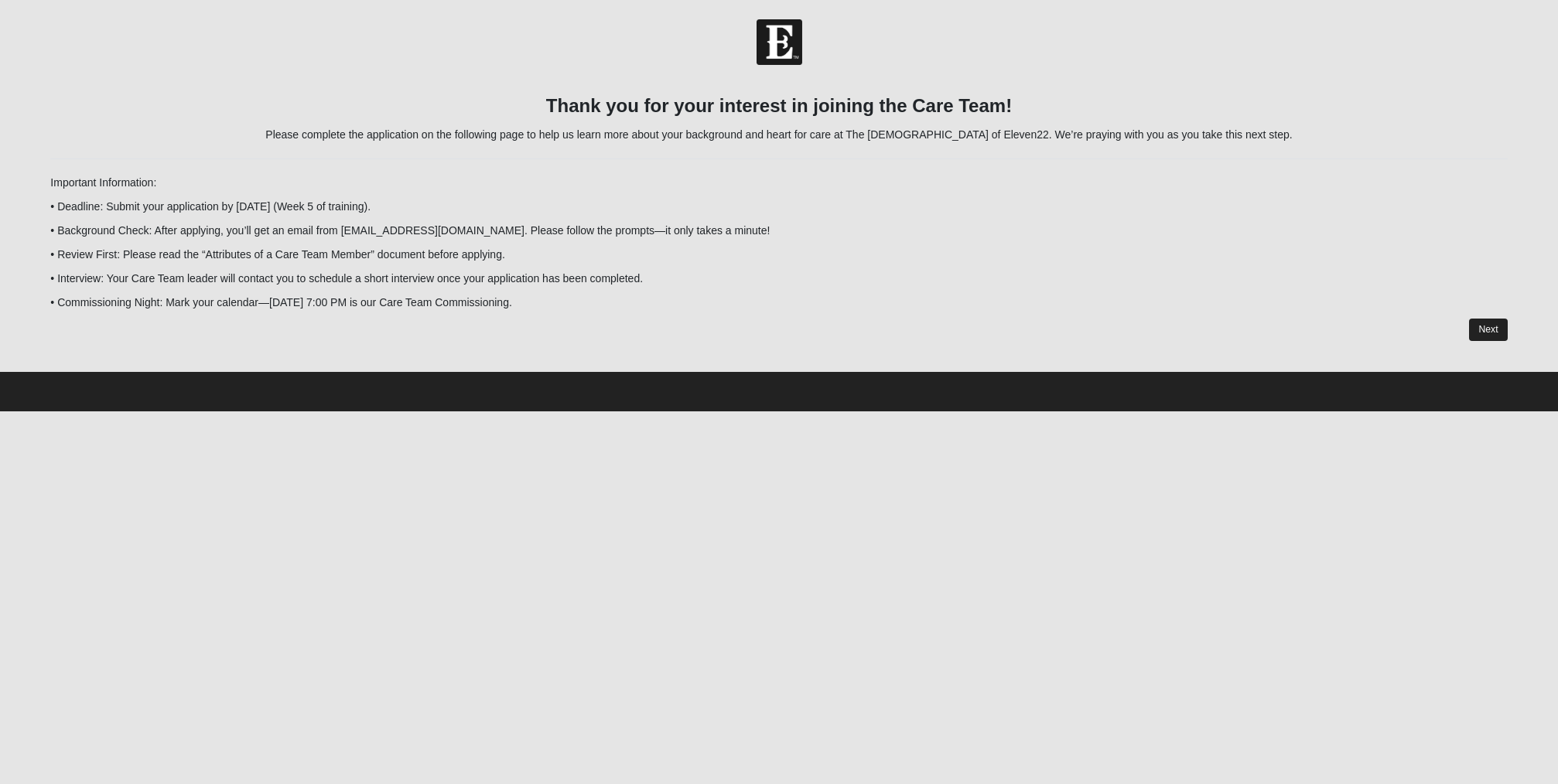
click at [1485, 331] on link "Next" at bounding box center [1487, 330] width 38 height 23
